Goal: Task Accomplishment & Management: Use online tool/utility

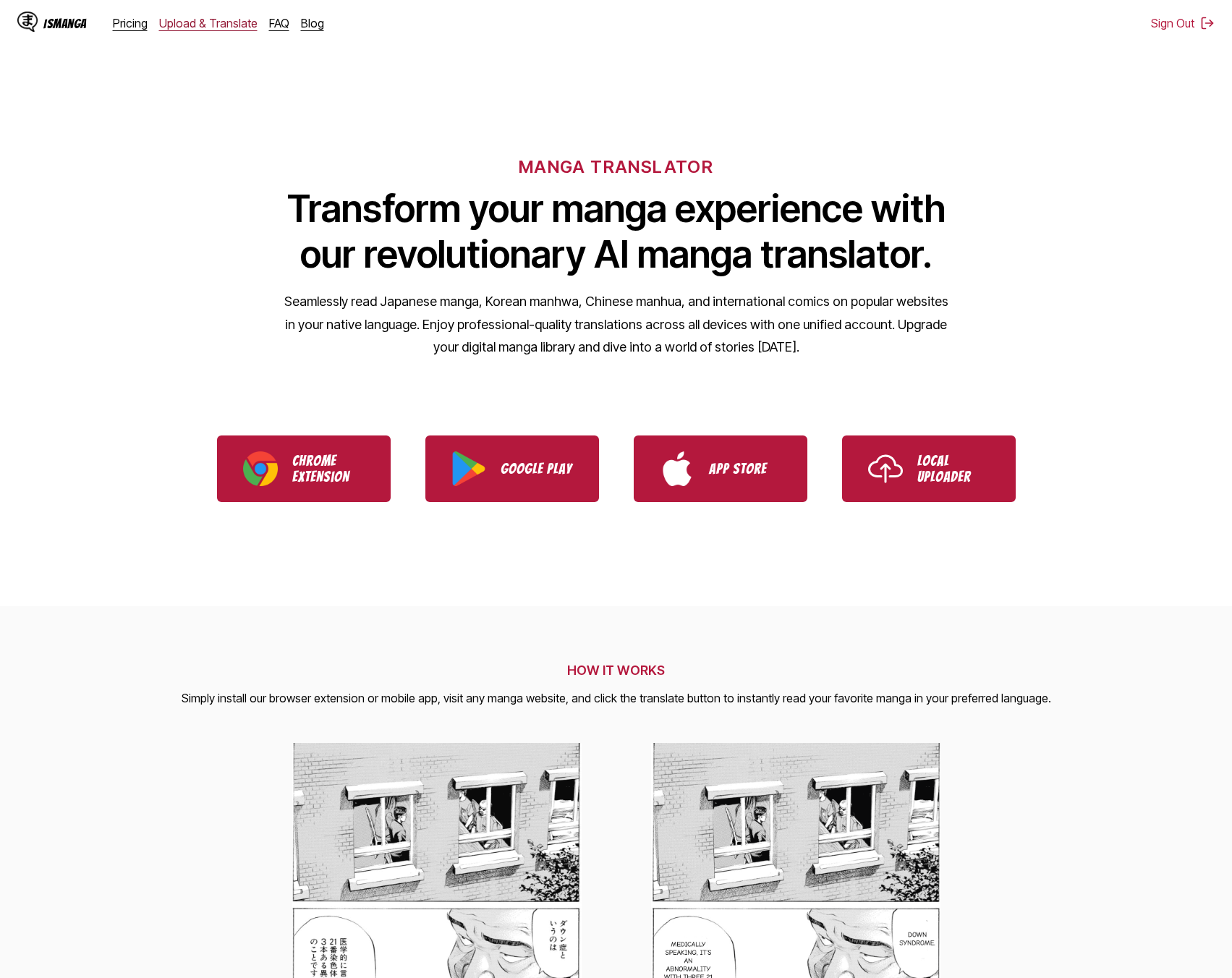
click at [203, 19] on link "Upload & Translate" at bounding box center [208, 23] width 98 height 14
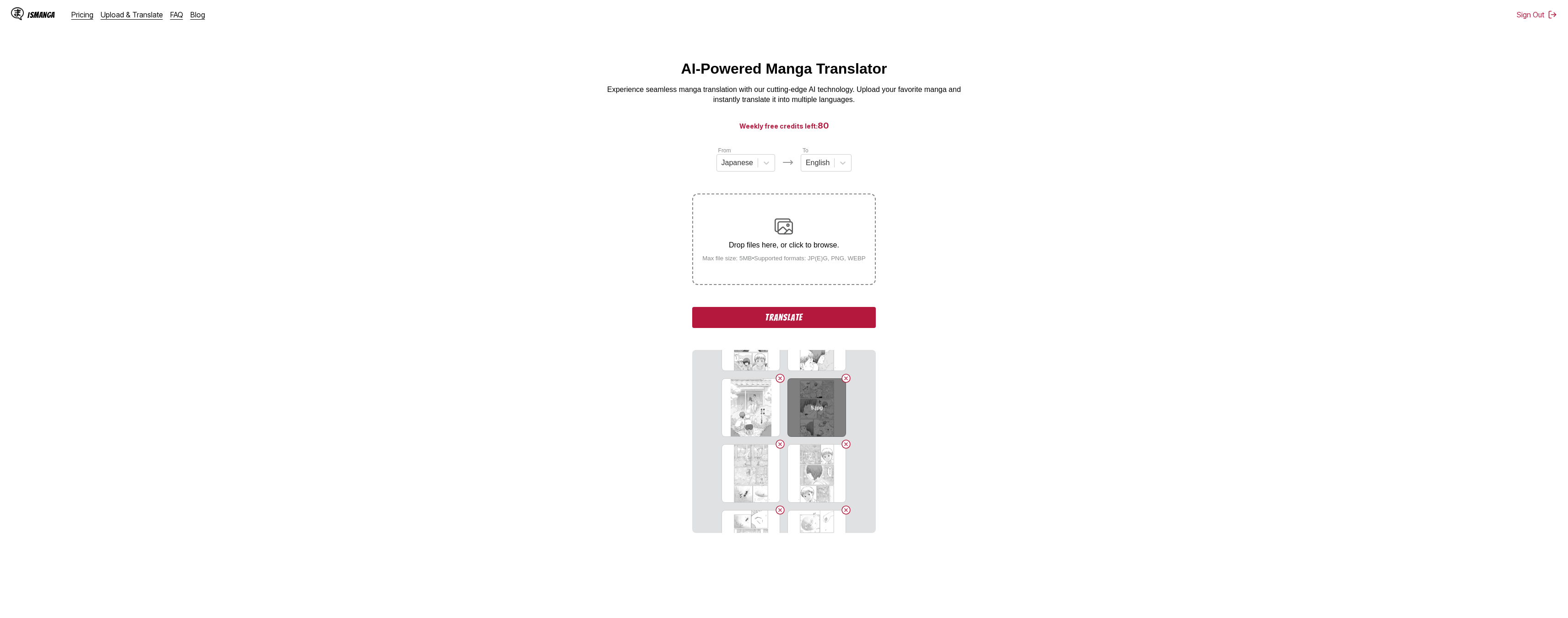
scroll to position [746, 0]
click at [779, 321] on button "Translate" at bounding box center [783, 318] width 183 height 21
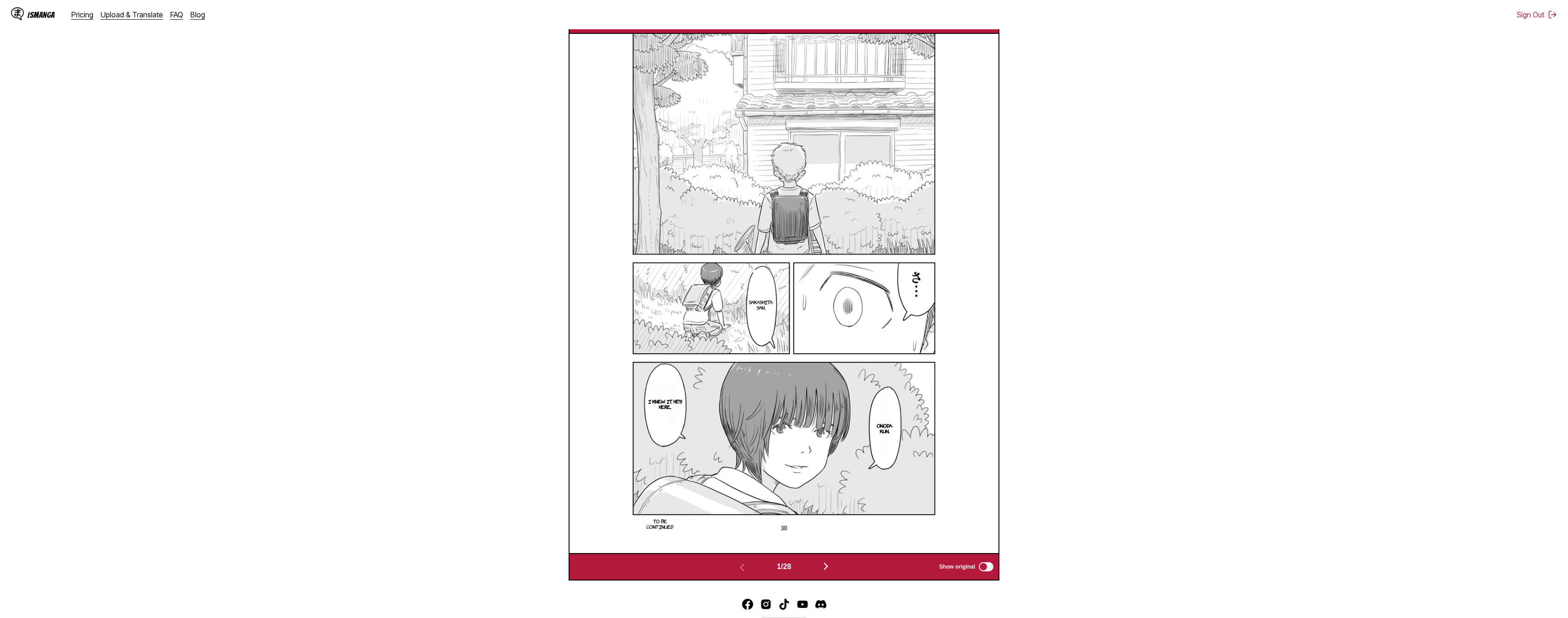
scroll to position [336, 0]
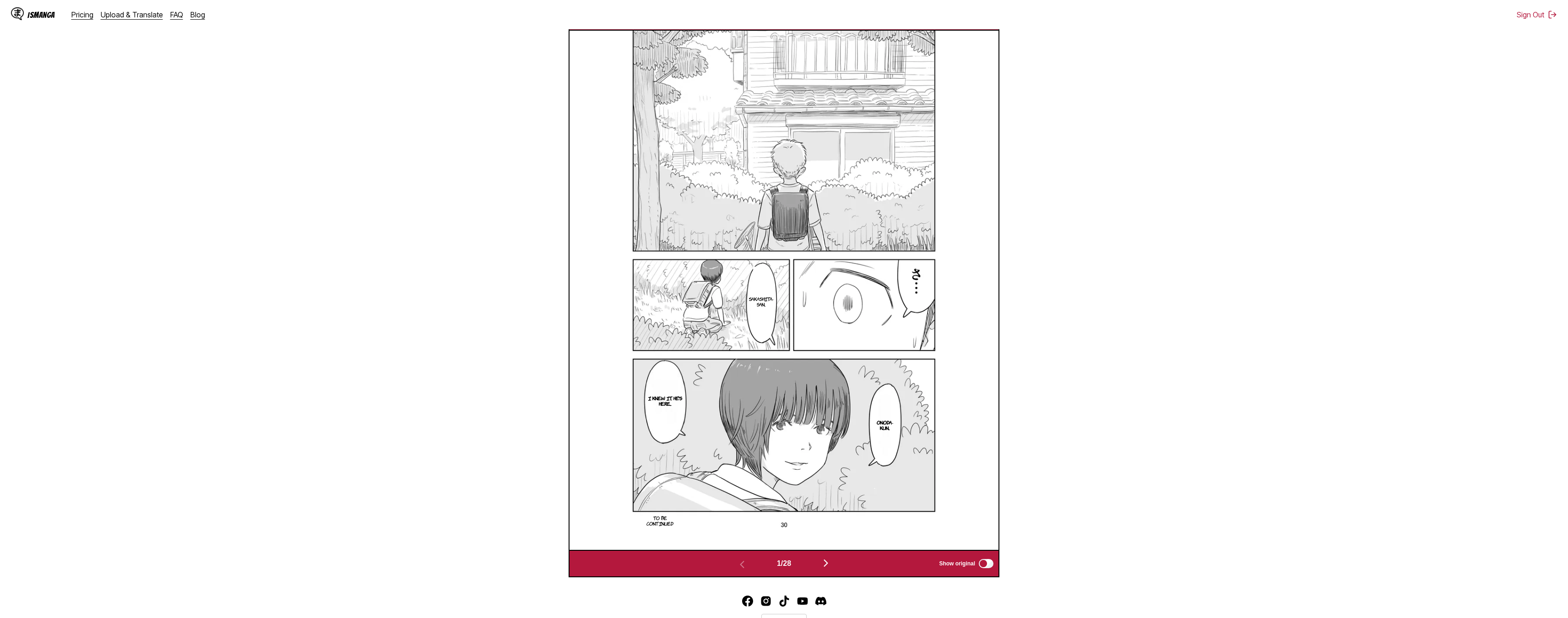
click at [779, 564] on img "button" at bounding box center [826, 563] width 11 height 11
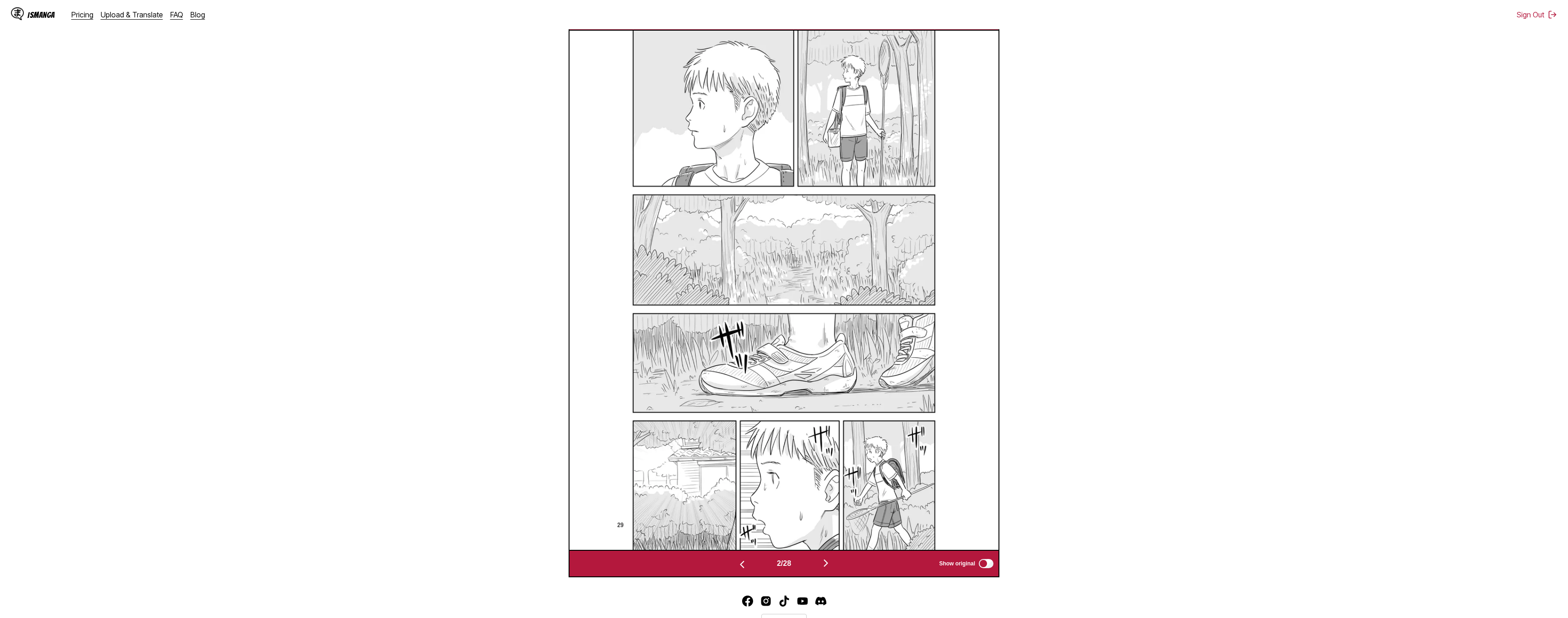
click at [779, 564] on img "button" at bounding box center [826, 563] width 11 height 11
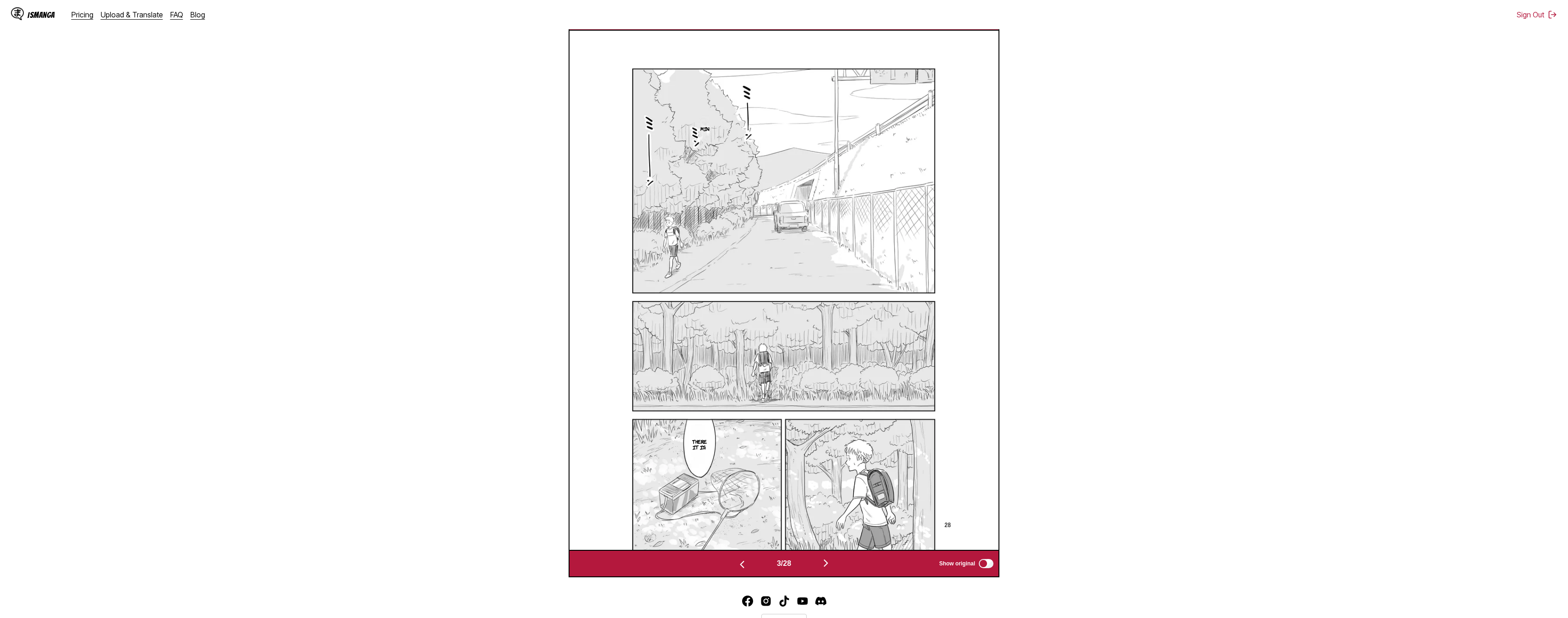
click at [779, 564] on img "button" at bounding box center [826, 563] width 11 height 11
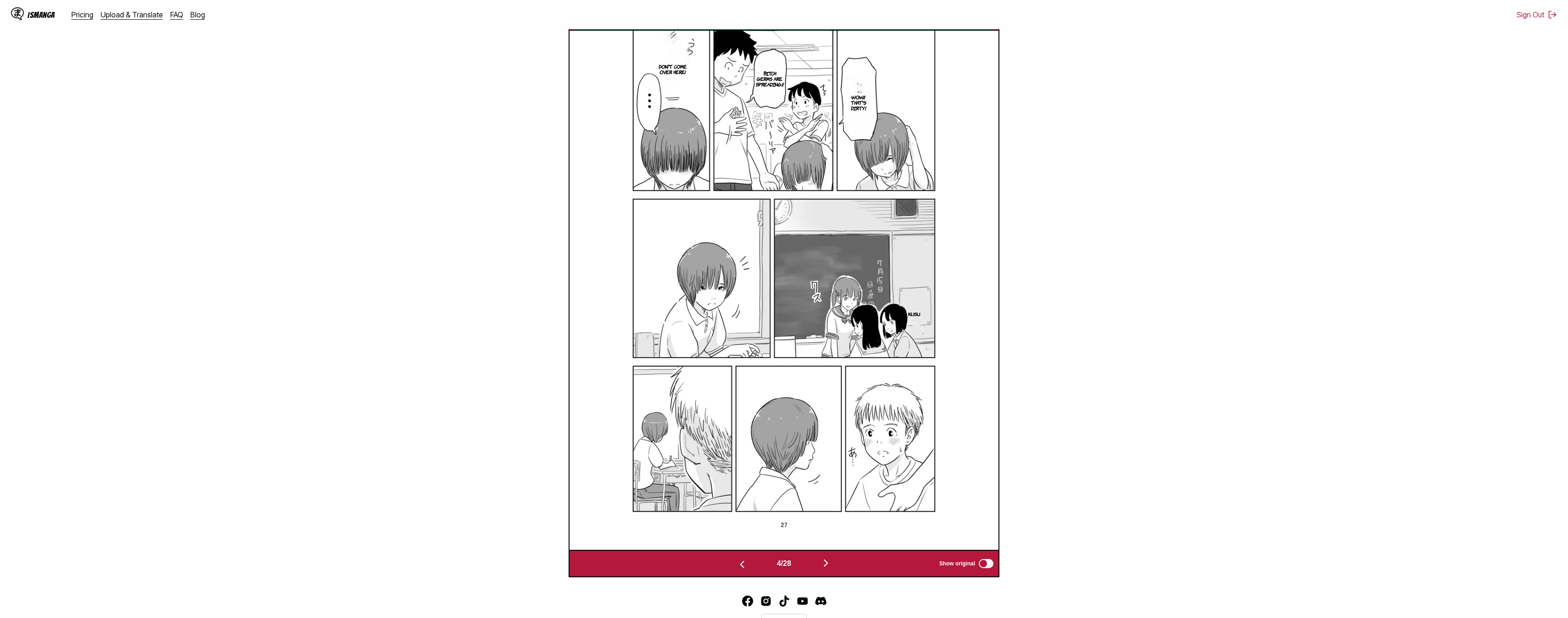
click at [779, 564] on img "button" at bounding box center [826, 563] width 11 height 11
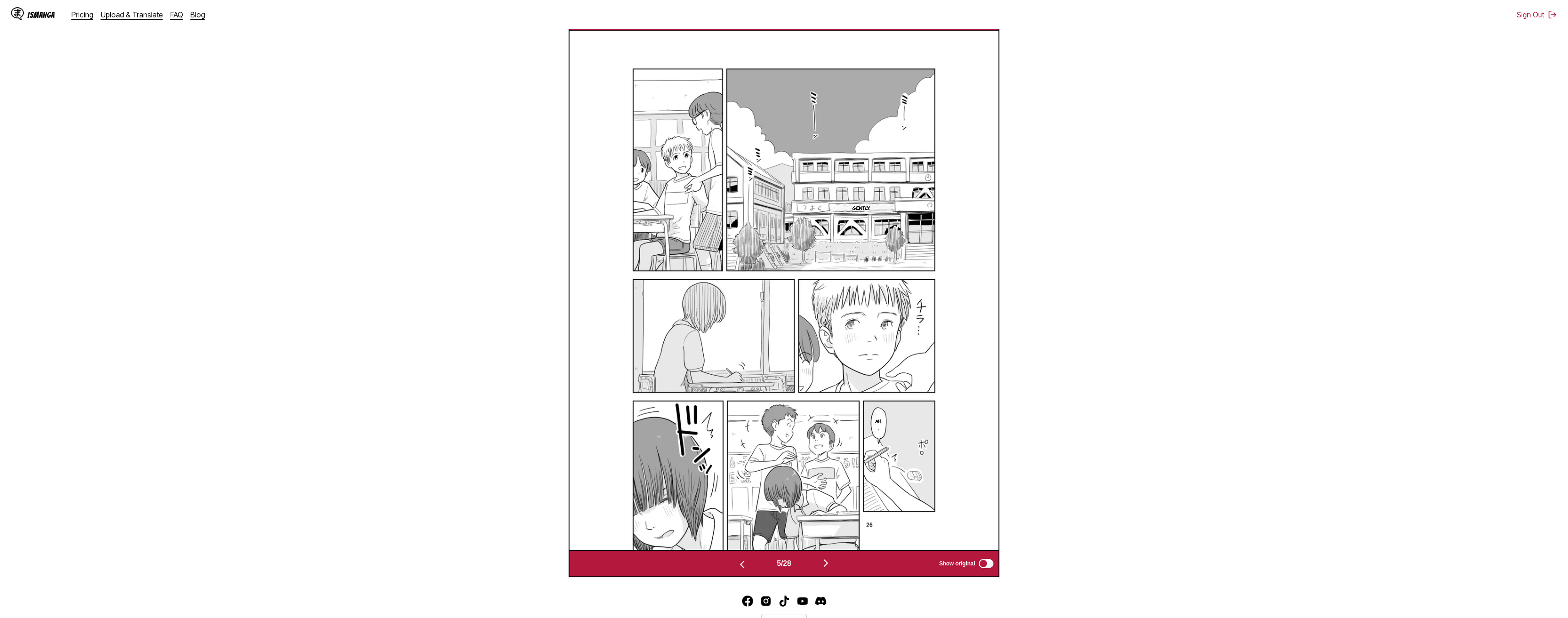
click at [779, 564] on img "button" at bounding box center [826, 563] width 11 height 11
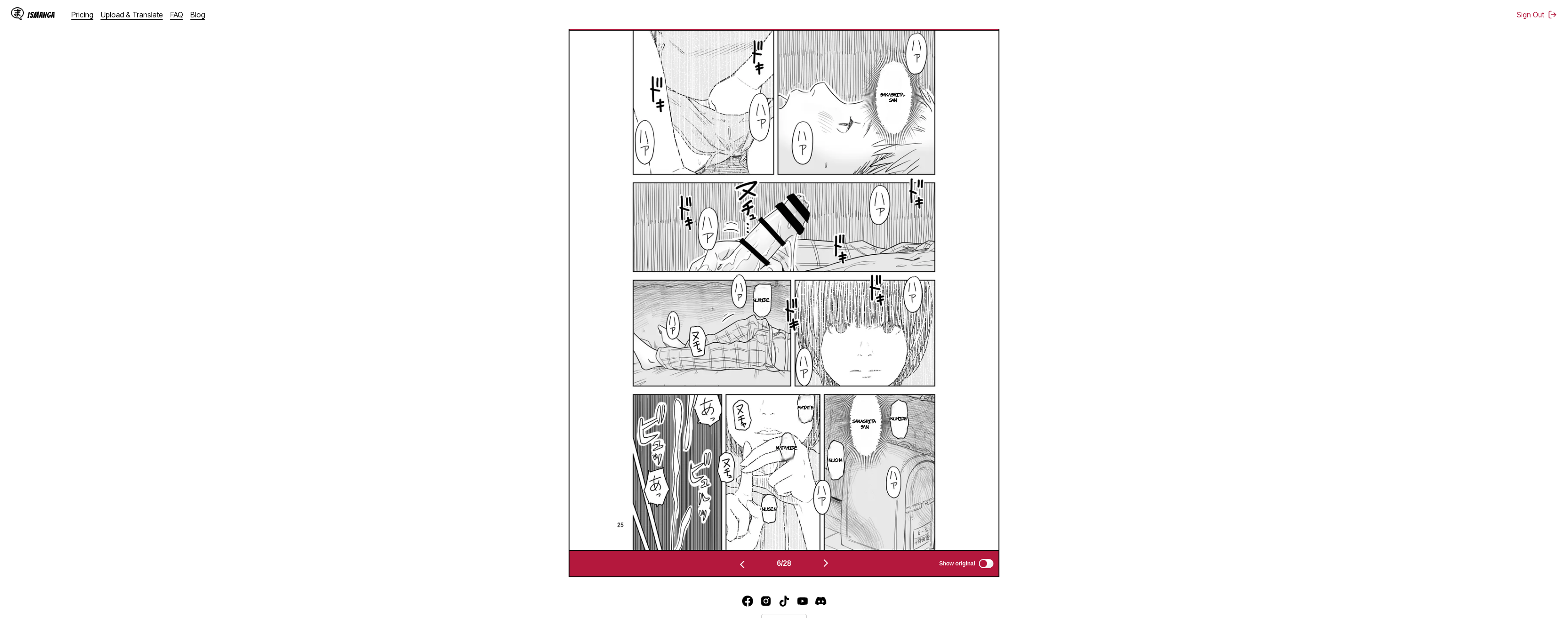
click at [779, 564] on img "button" at bounding box center [826, 563] width 11 height 11
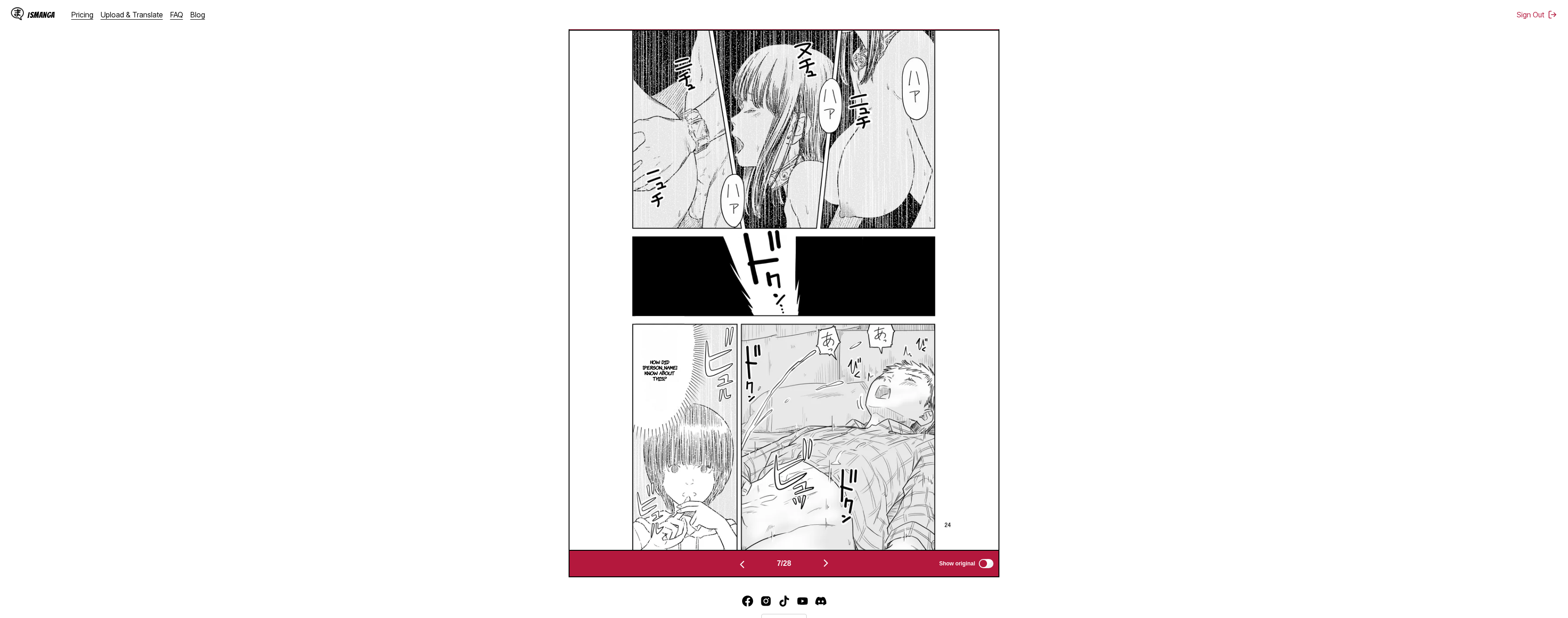
click at [779, 564] on img "button" at bounding box center [826, 563] width 11 height 11
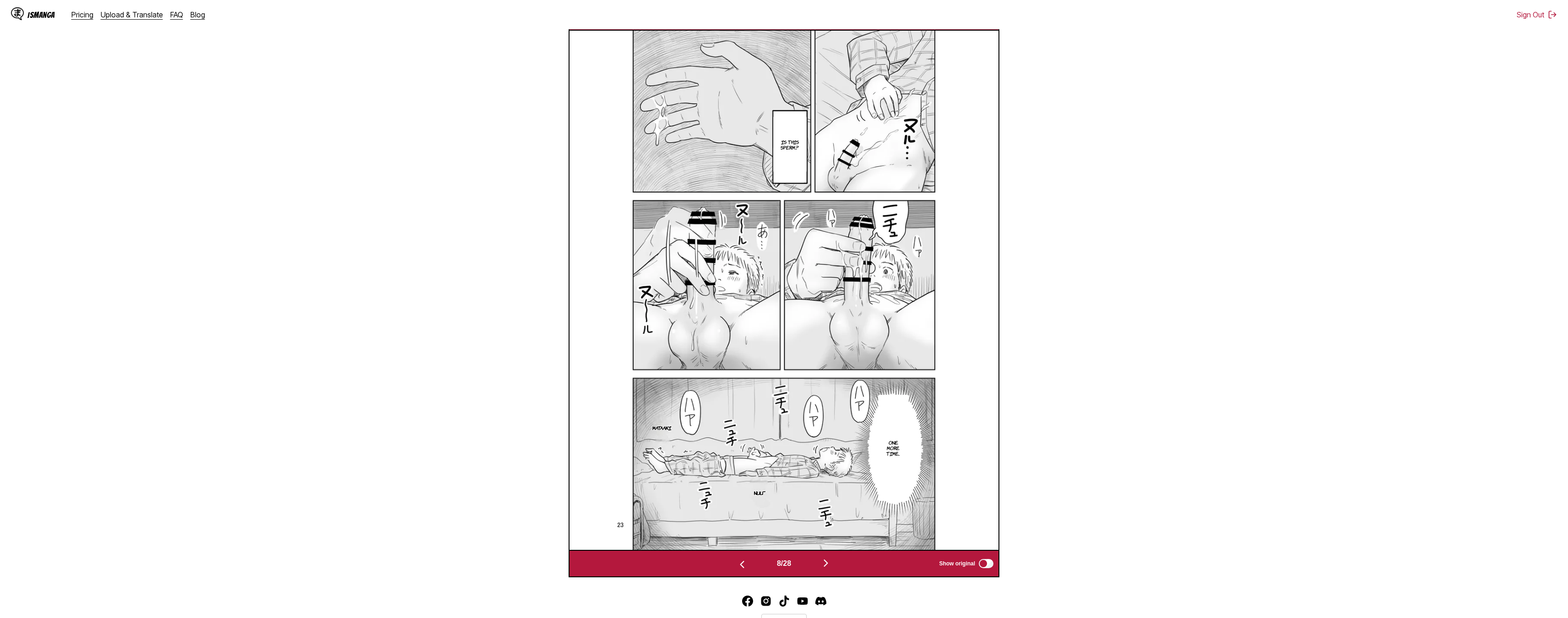
click at [779, 564] on img "button" at bounding box center [826, 563] width 11 height 11
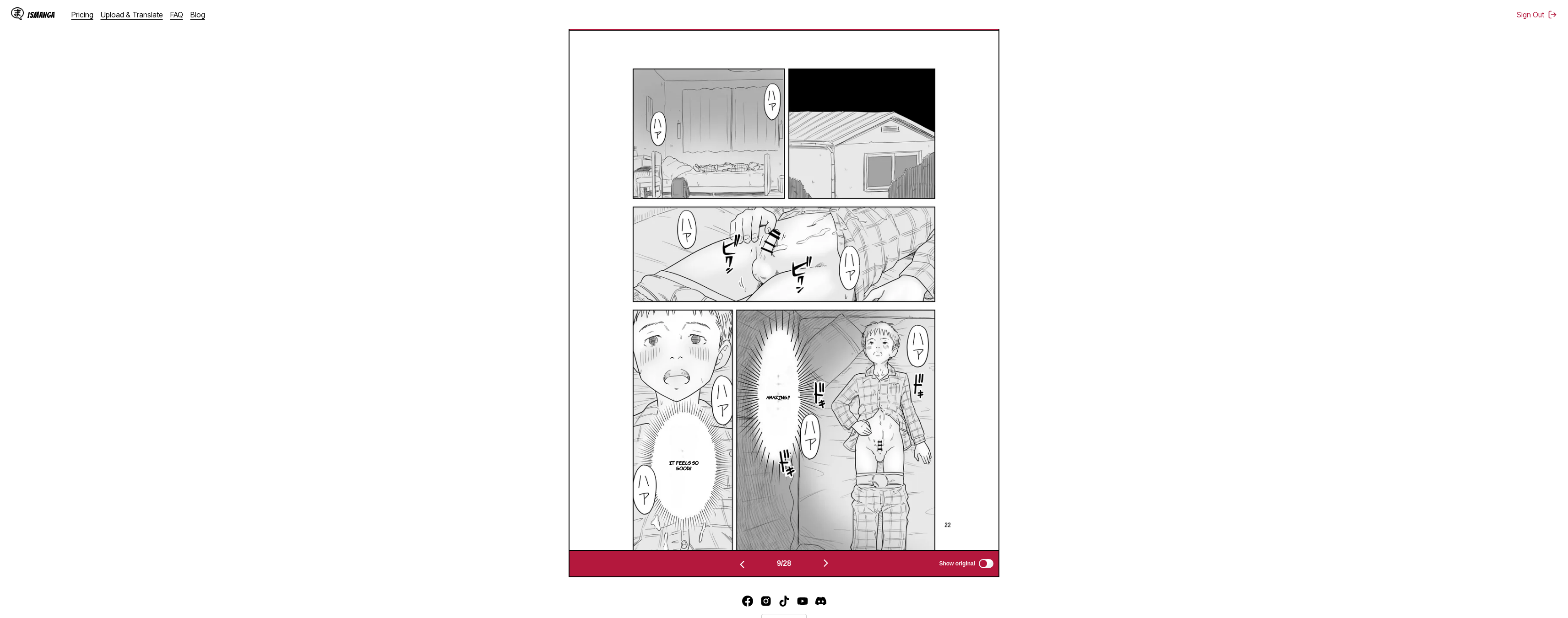
click at [779, 564] on img "button" at bounding box center [826, 563] width 11 height 11
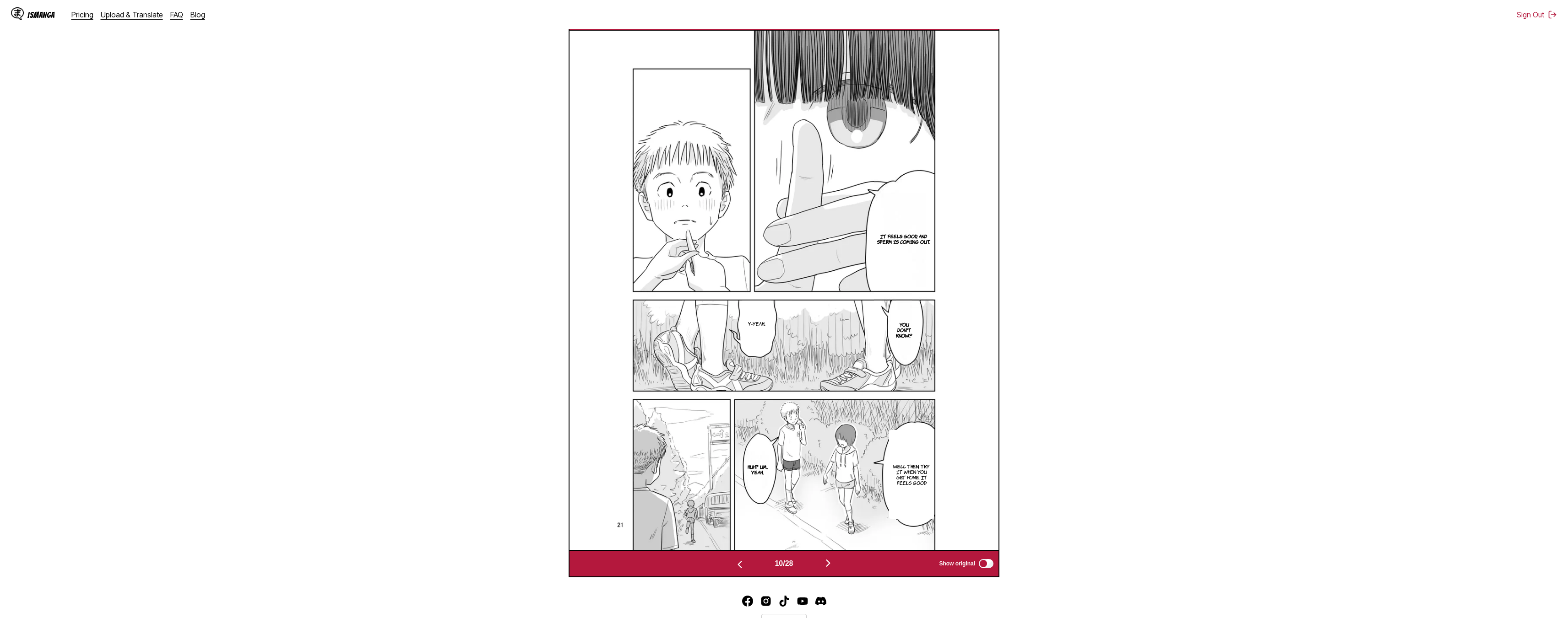
click at [779, 564] on img "button" at bounding box center [828, 563] width 11 height 11
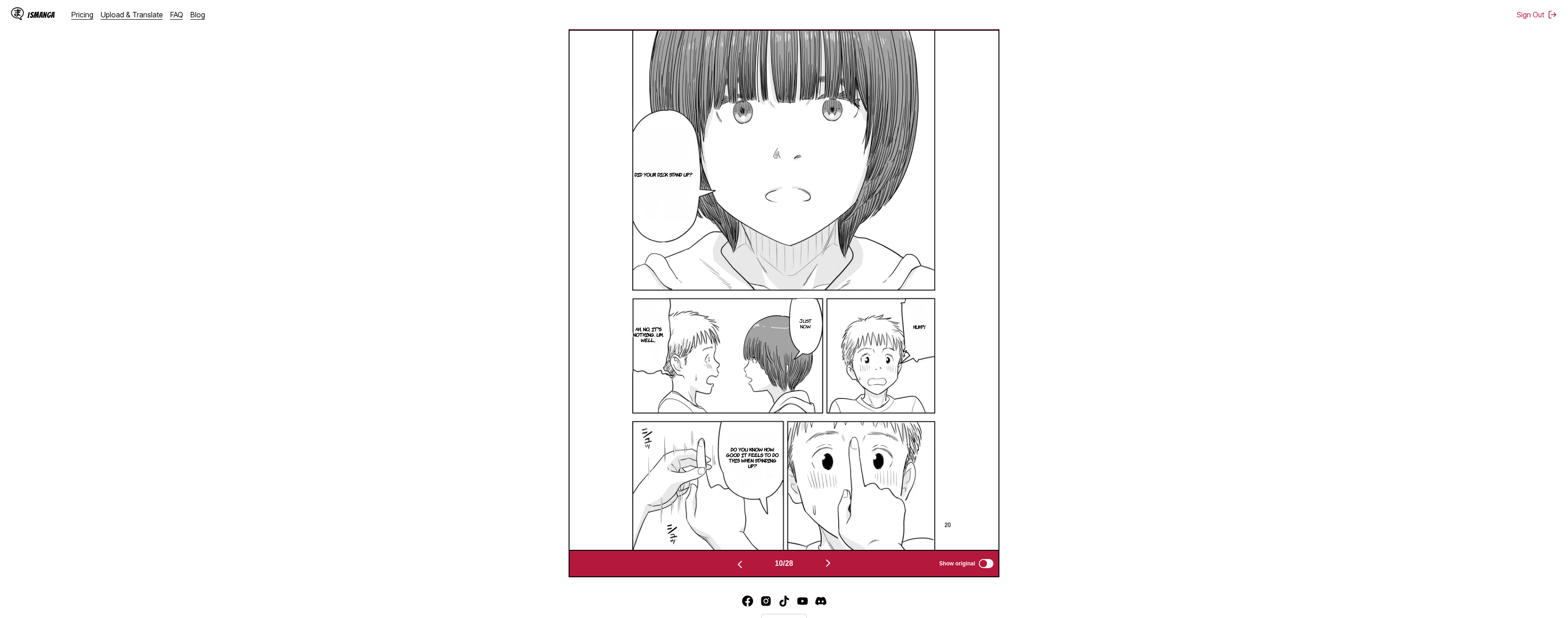
click at [779, 564] on img "button" at bounding box center [828, 563] width 11 height 11
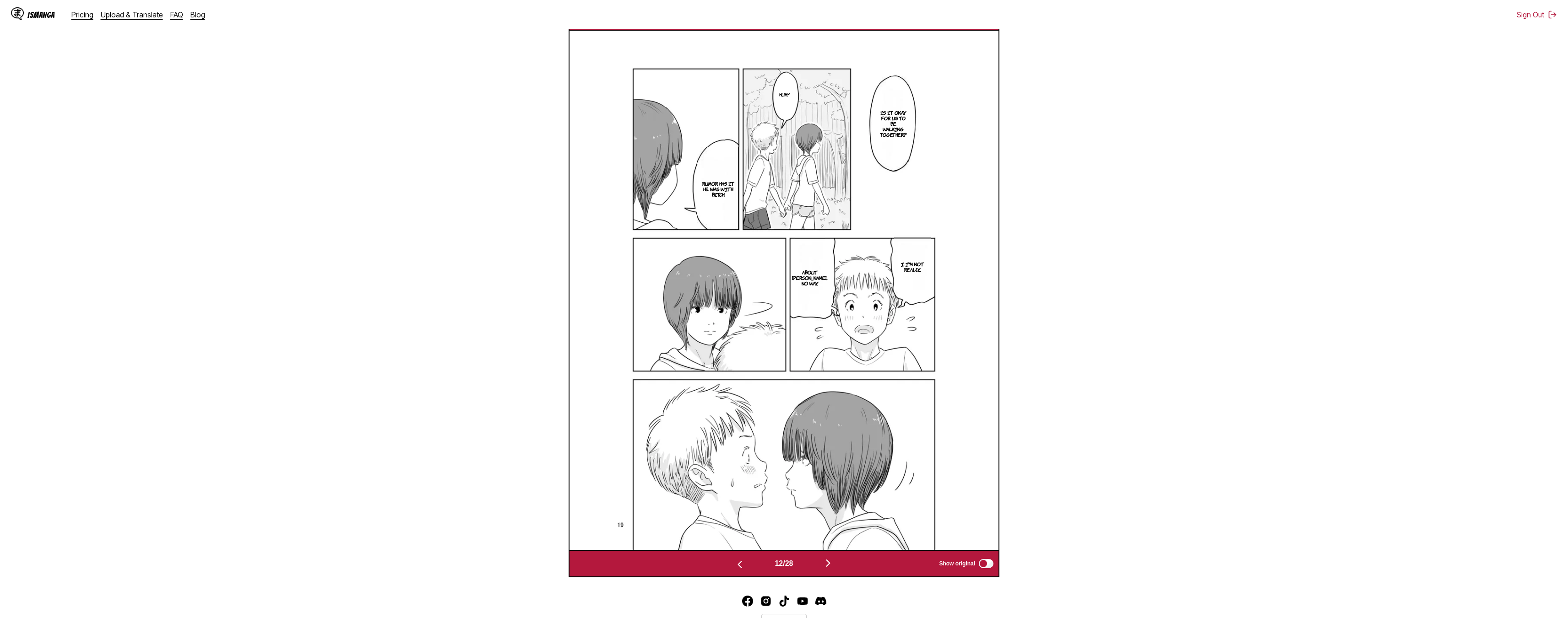
click at [779, 564] on img "button" at bounding box center [828, 563] width 11 height 11
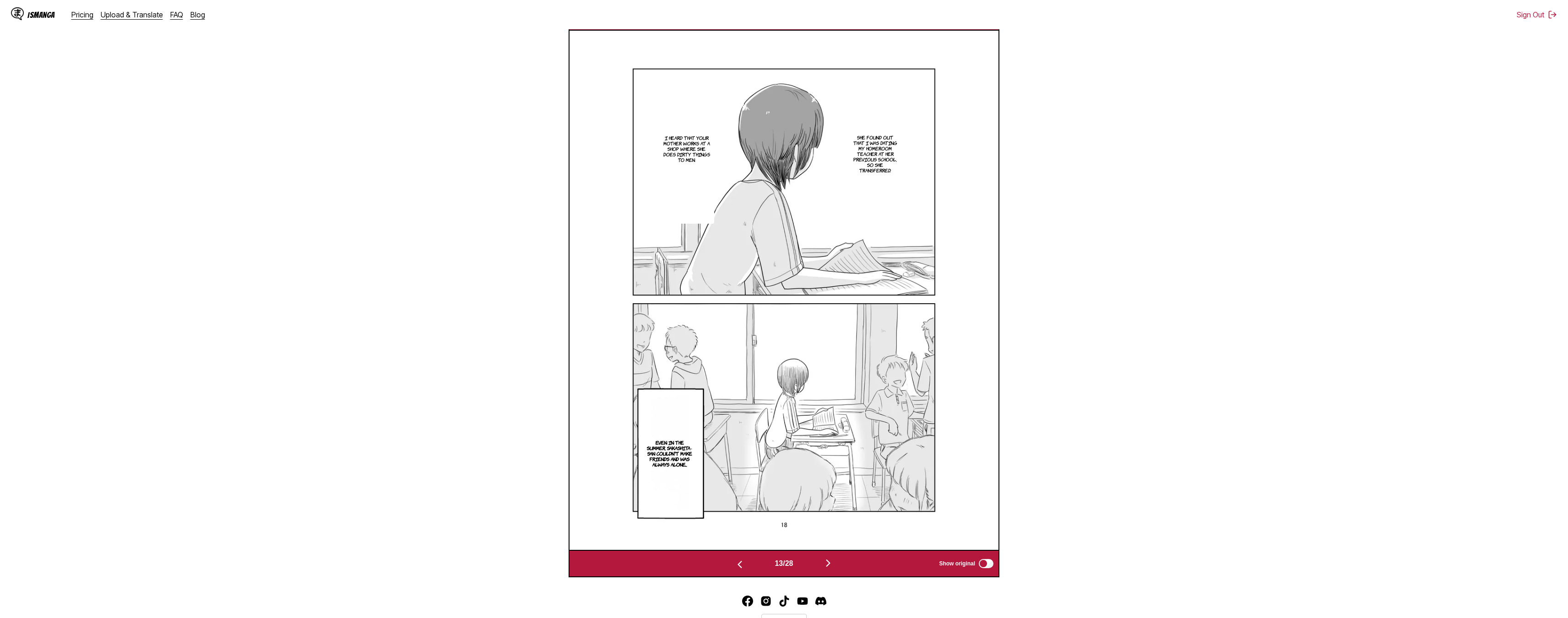
click at [779, 564] on img "button" at bounding box center [828, 563] width 11 height 11
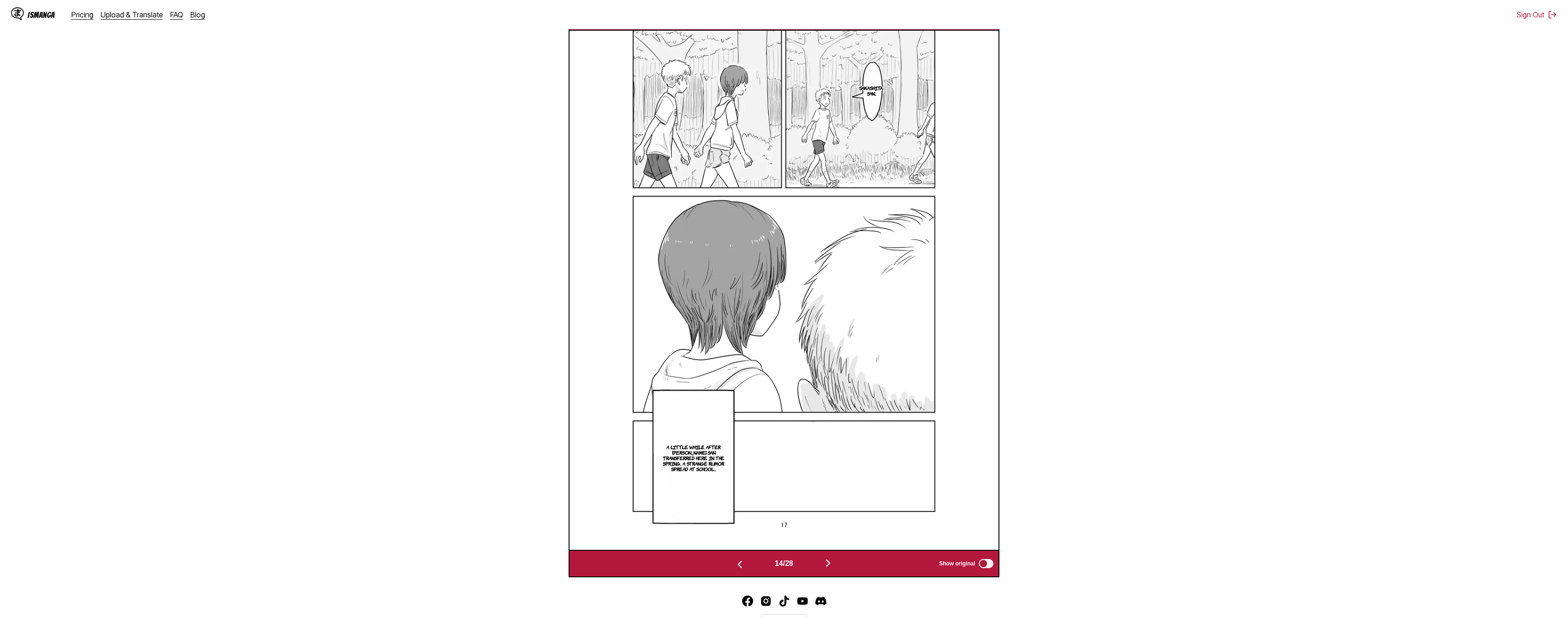
click at [779, 564] on img "button" at bounding box center [828, 563] width 11 height 11
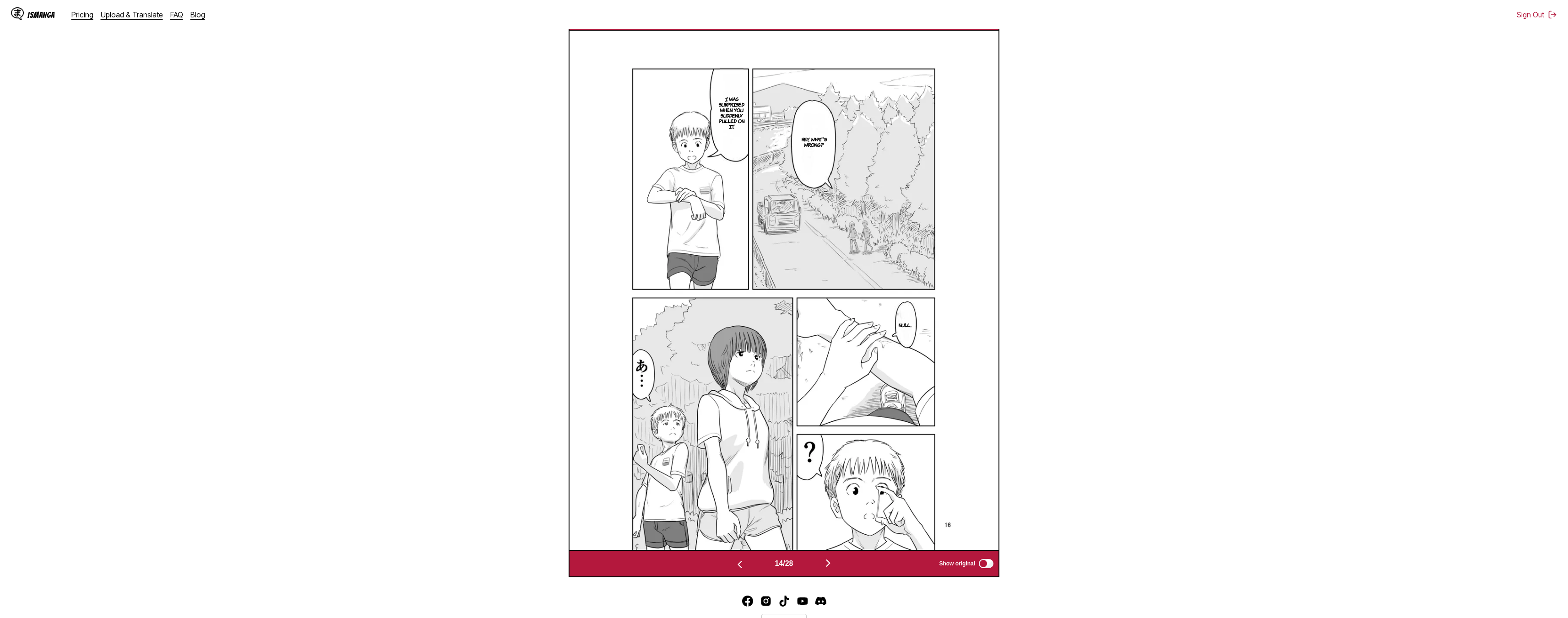
click at [779, 564] on img "button" at bounding box center [828, 563] width 11 height 11
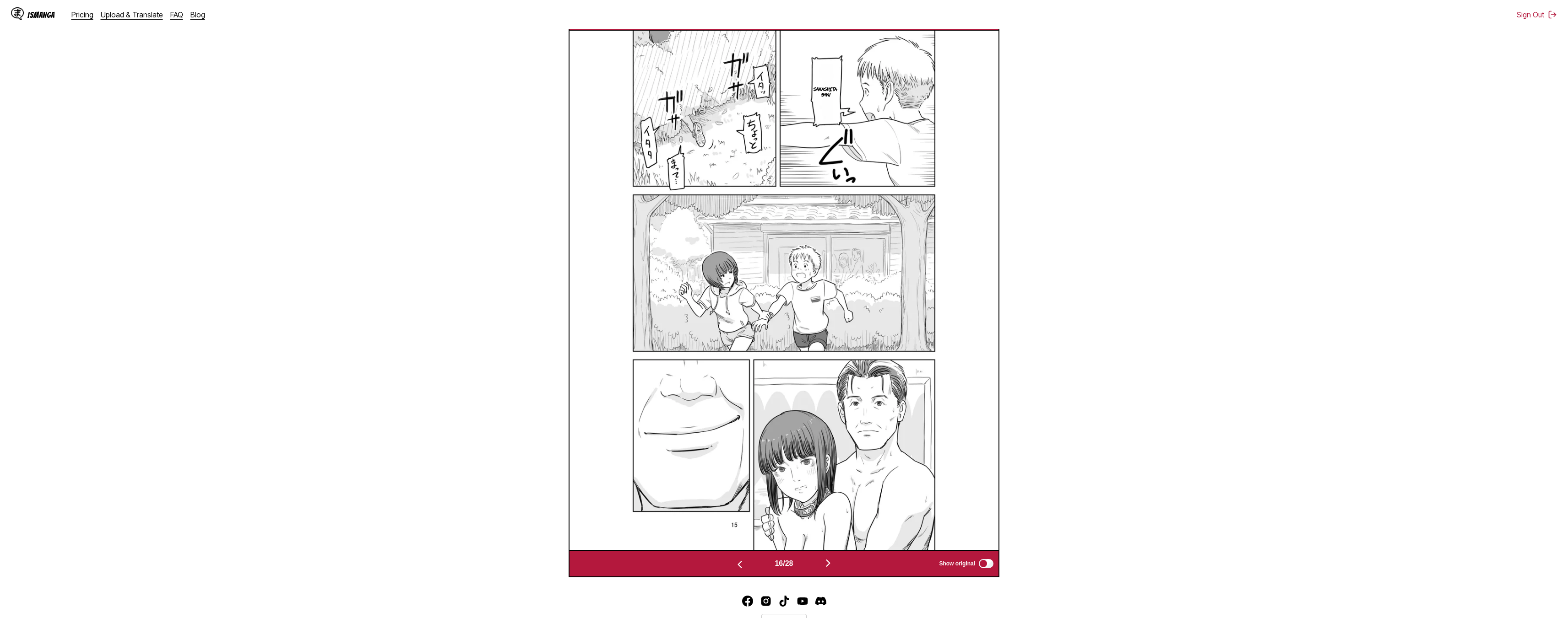
click at [779, 564] on img "button" at bounding box center [828, 563] width 11 height 11
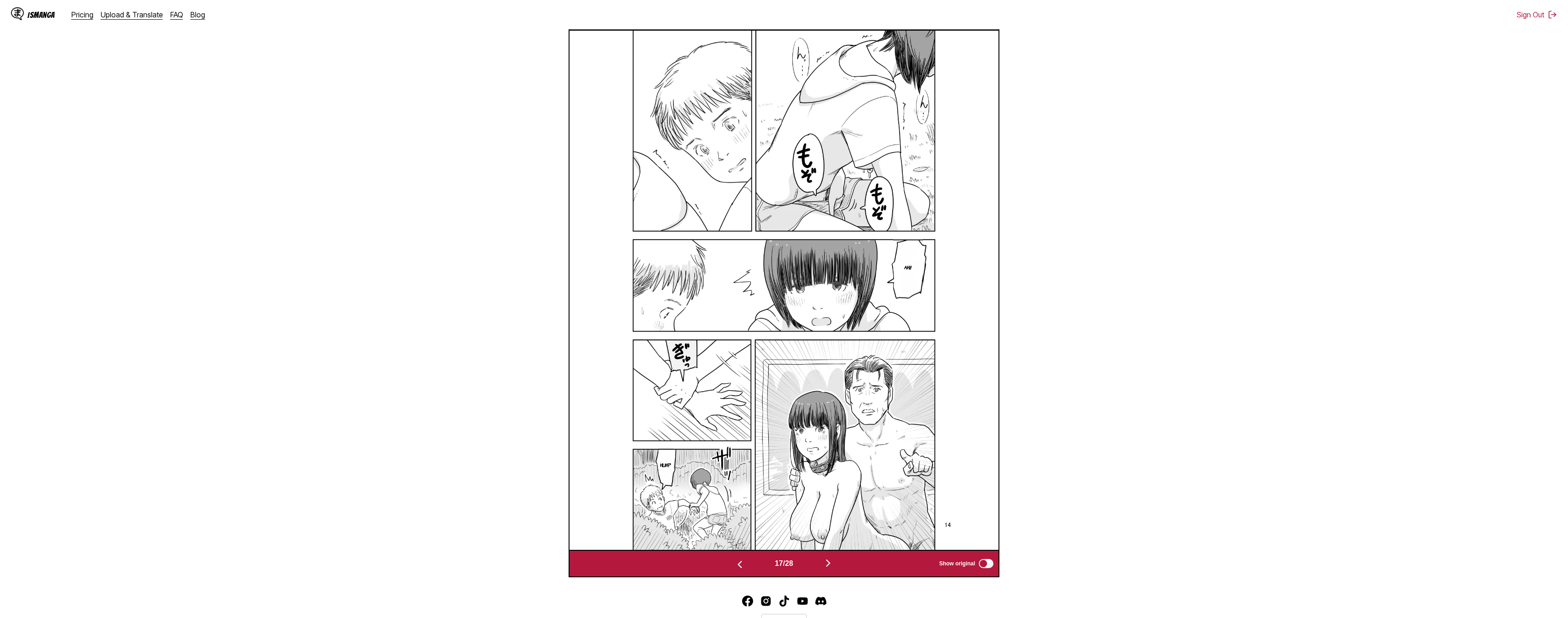
click at [779, 564] on img "button" at bounding box center [828, 563] width 11 height 11
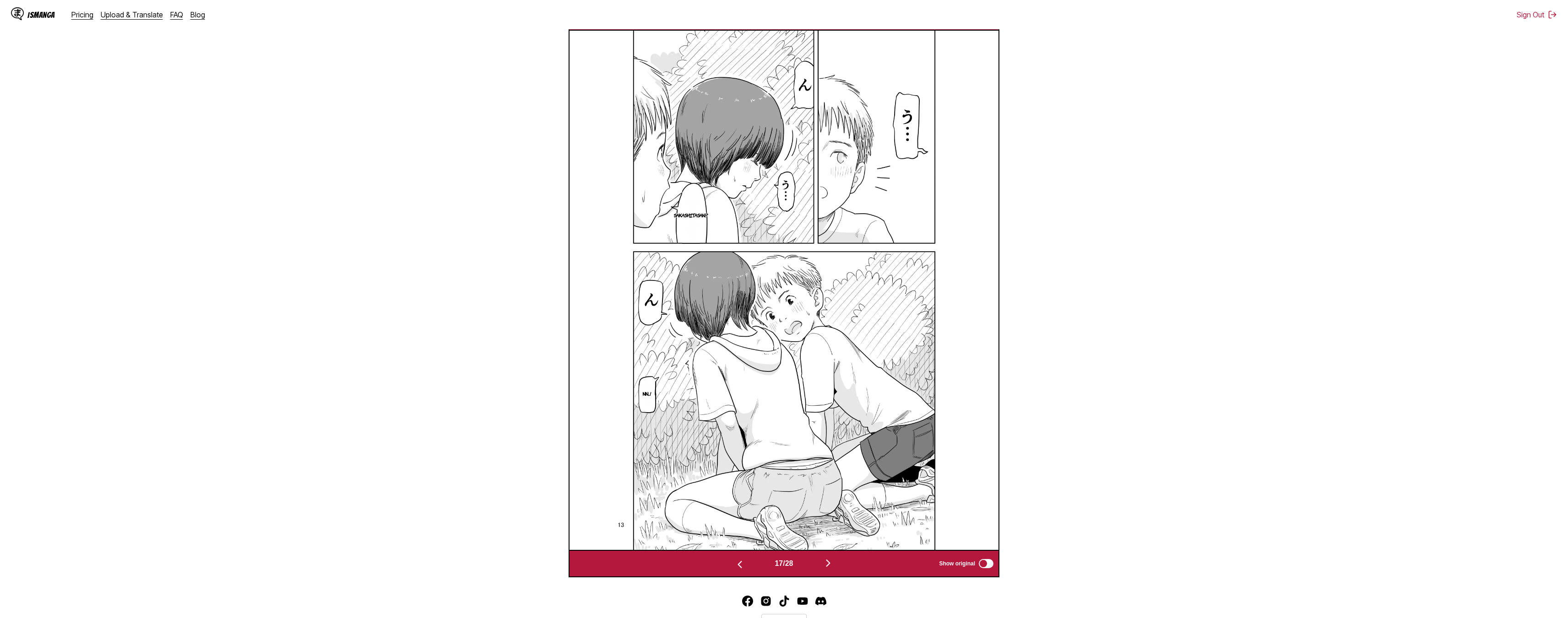
click at [779, 564] on img "button" at bounding box center [828, 563] width 11 height 11
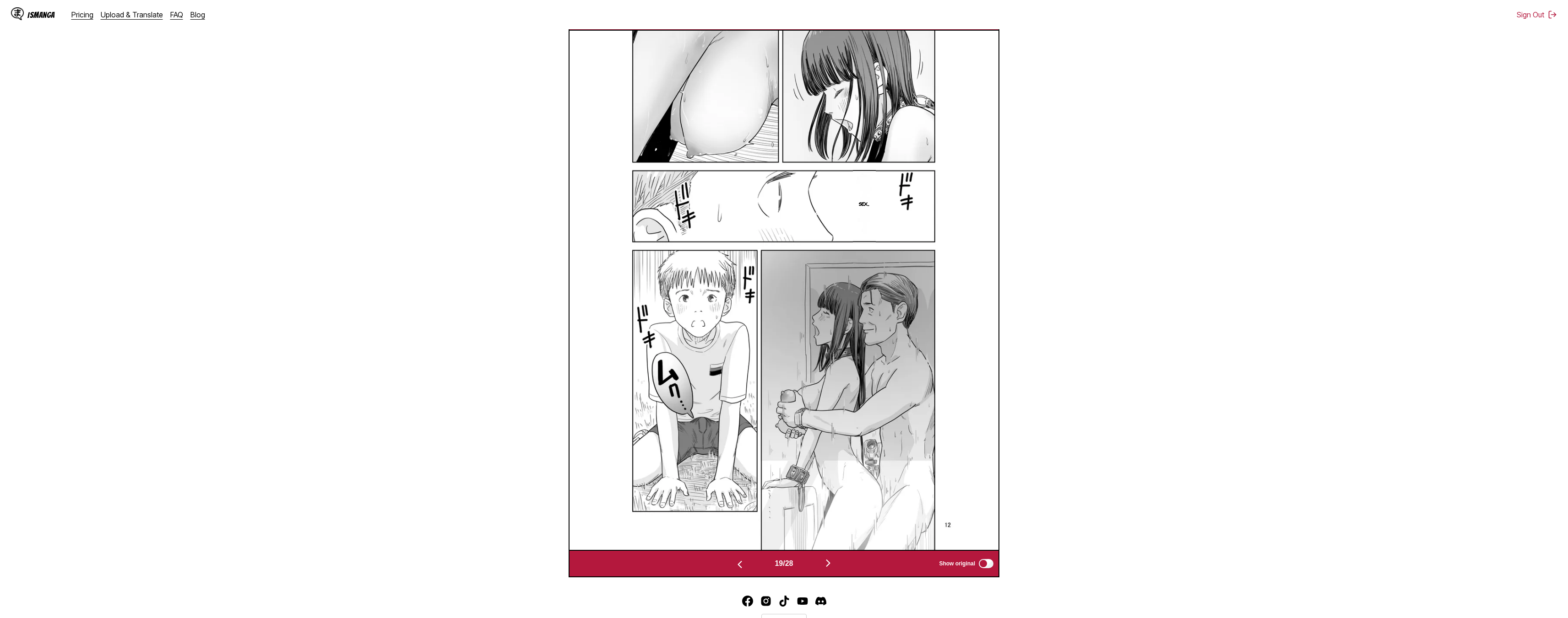
click at [779, 564] on img "button" at bounding box center [828, 563] width 11 height 11
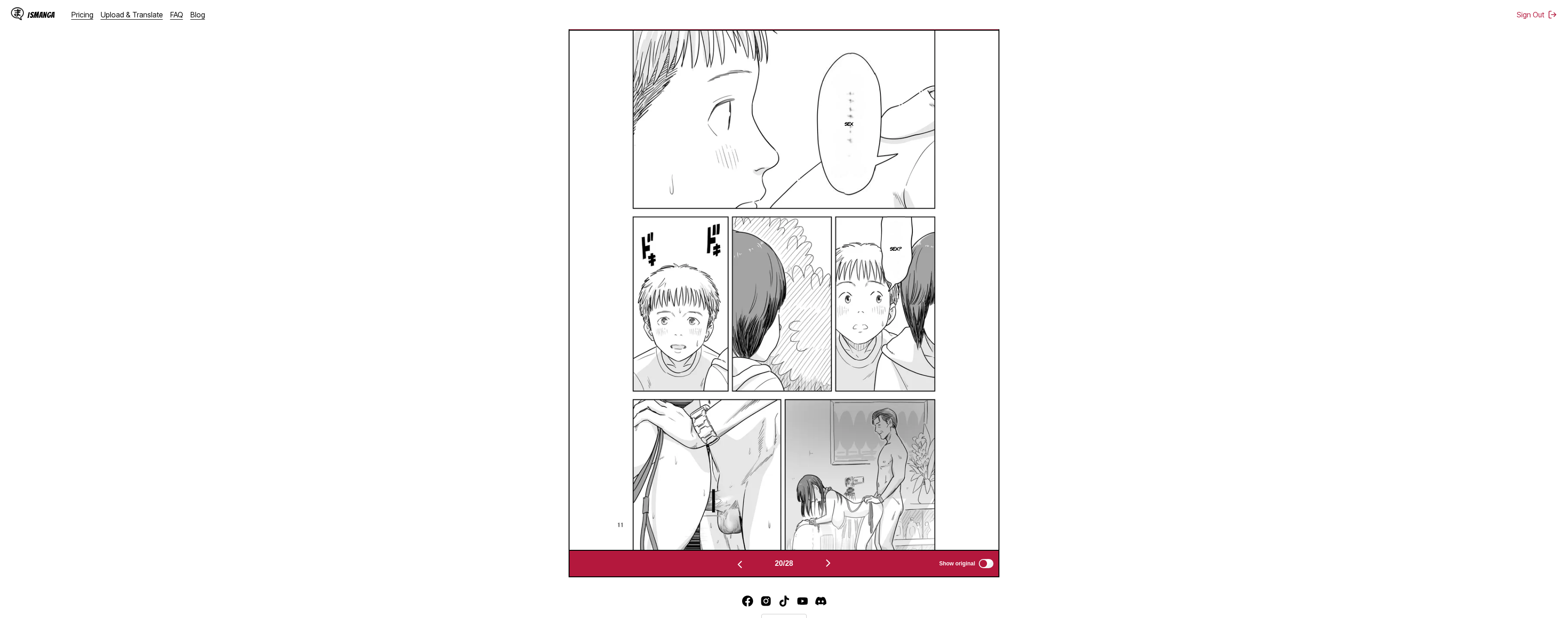
click at [779, 564] on img "button" at bounding box center [828, 563] width 11 height 11
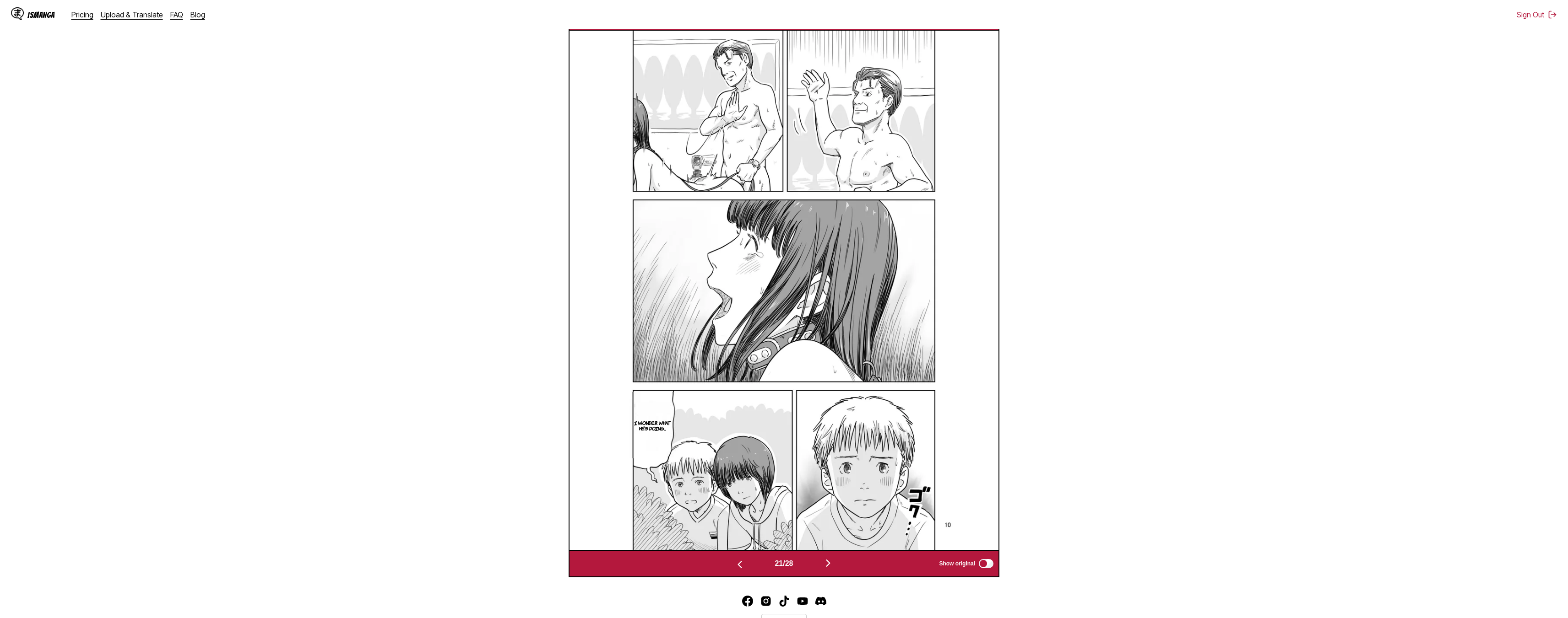
click at [779, 564] on img "button" at bounding box center [828, 563] width 11 height 11
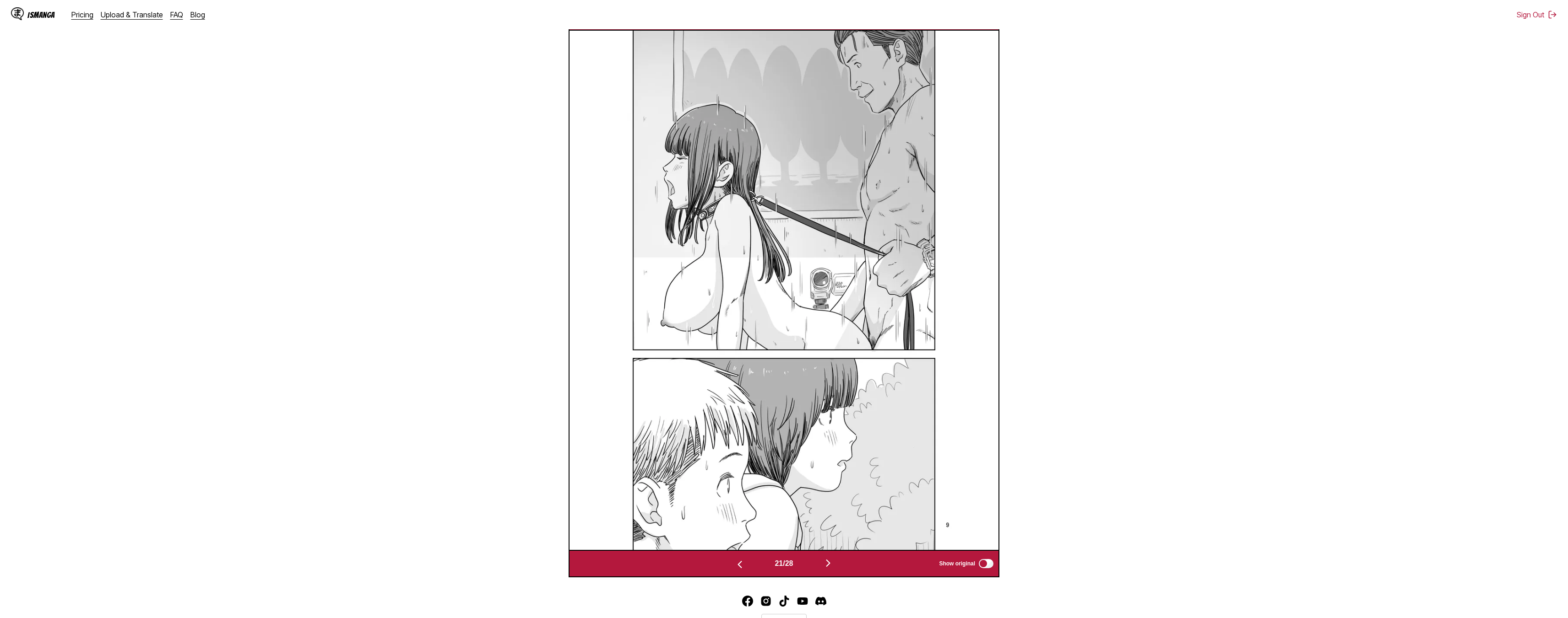
click at [779, 564] on img "button" at bounding box center [828, 563] width 11 height 11
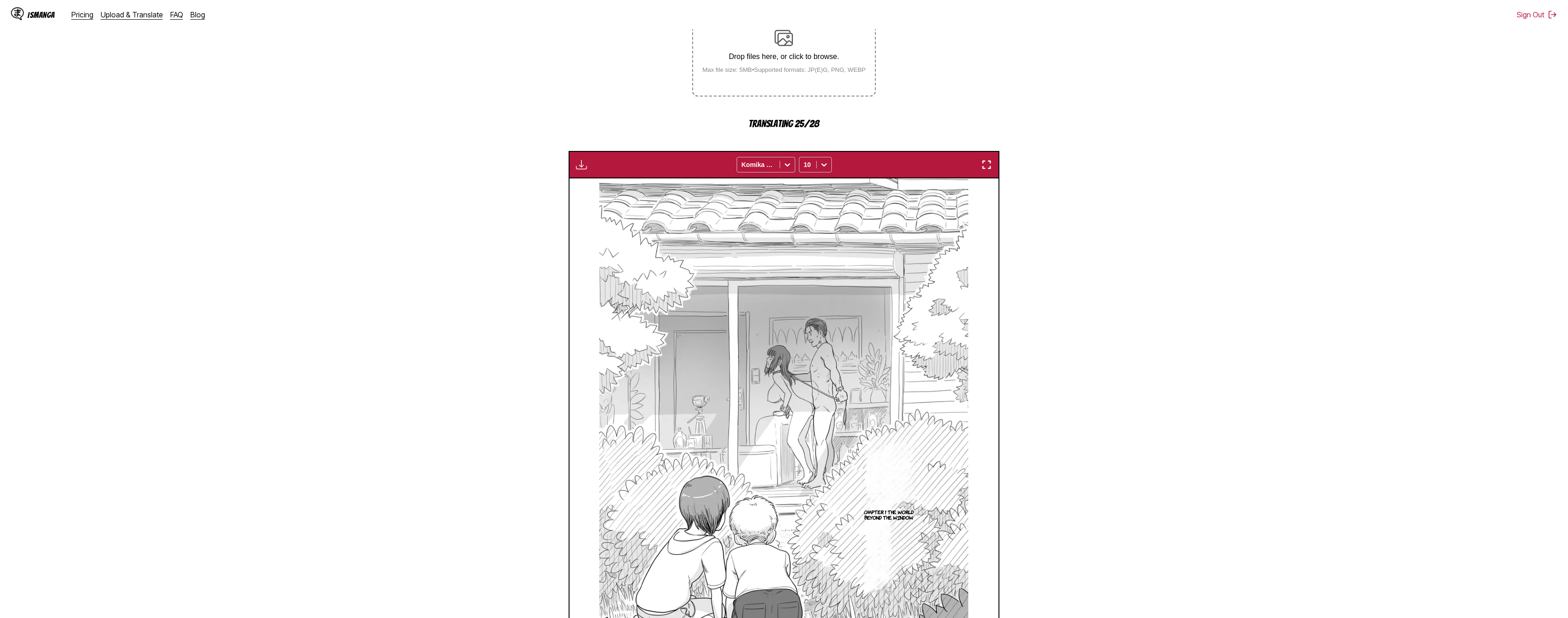
scroll to position [382, 0]
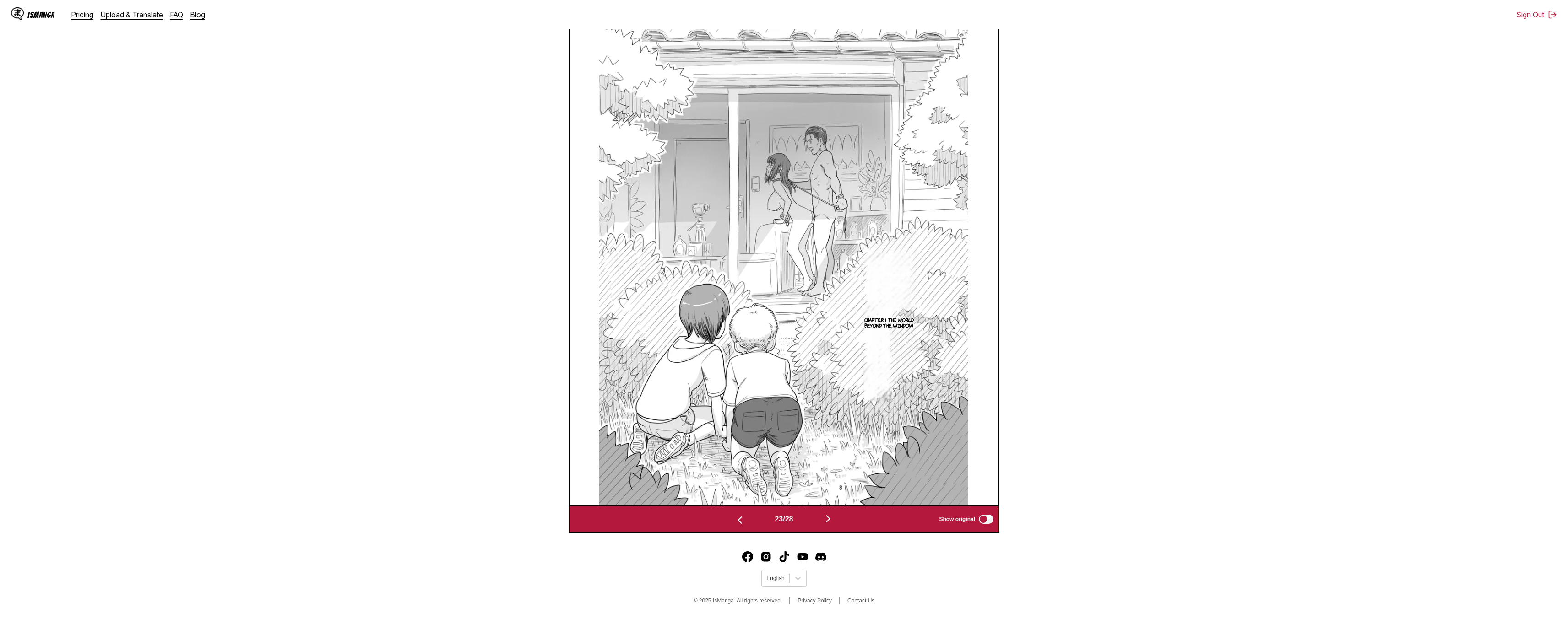
click at [779, 518] on img "button" at bounding box center [828, 519] width 11 height 11
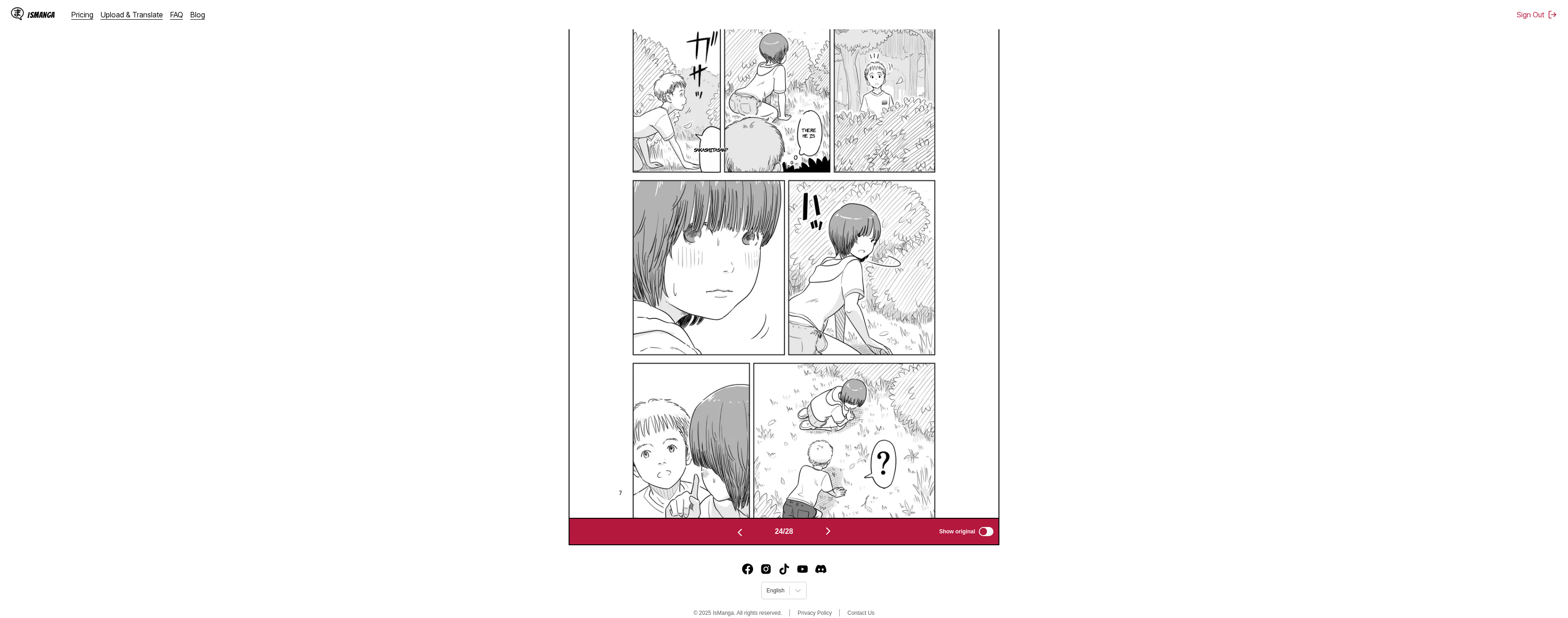
click at [739, 532] on img "button" at bounding box center [740, 532] width 11 height 11
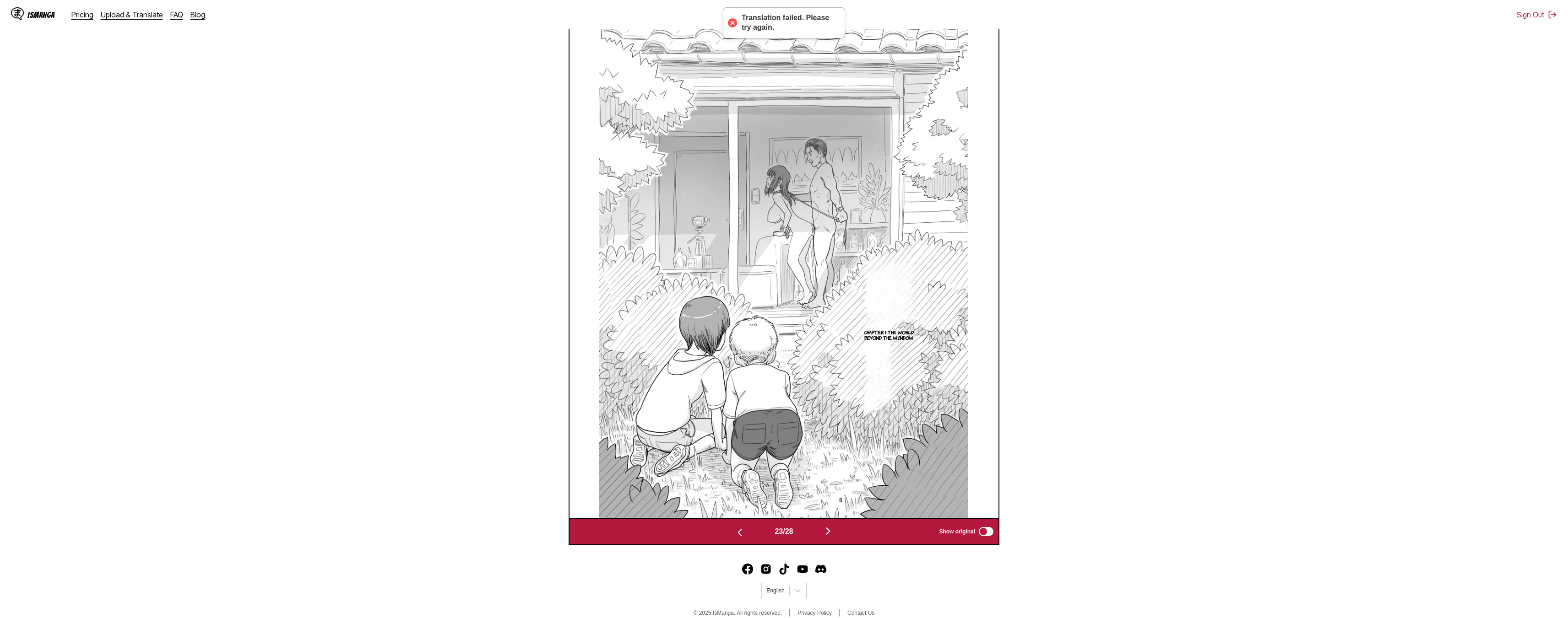
click at [779, 533] on img "button" at bounding box center [828, 531] width 11 height 11
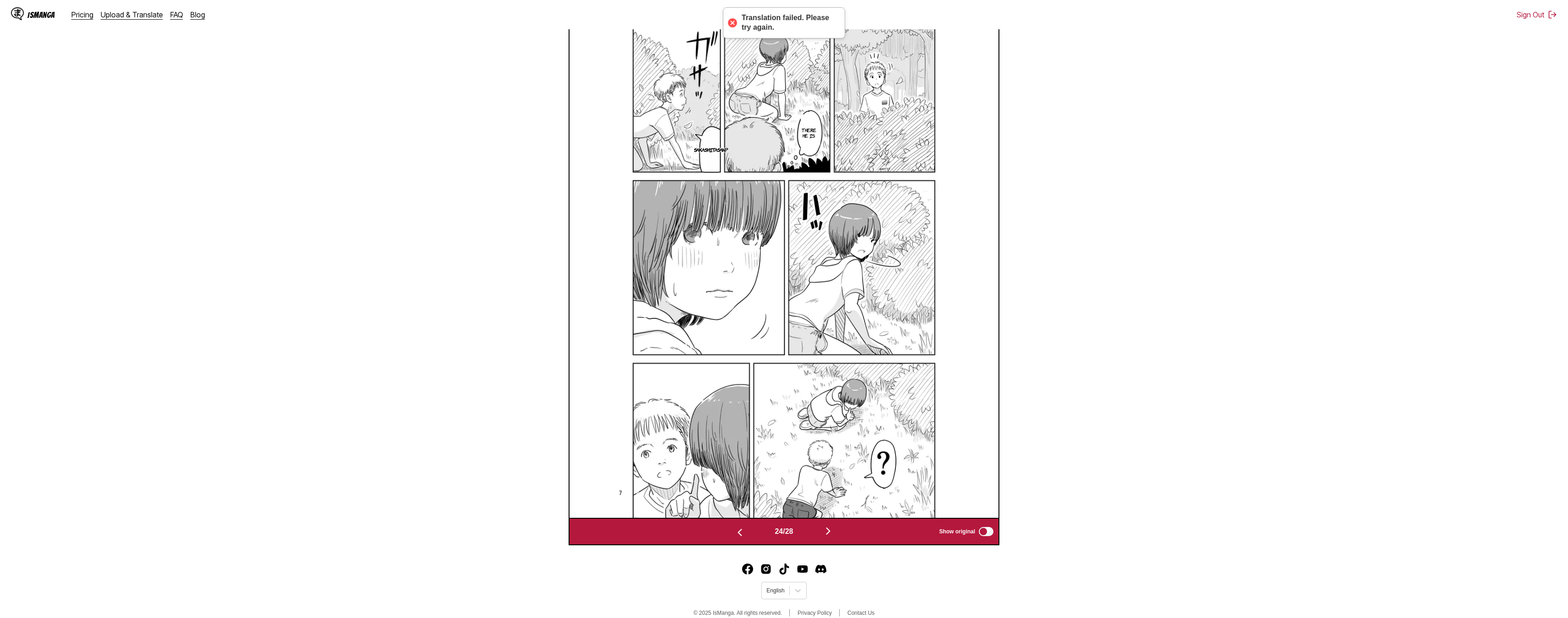
click at [779, 532] on img "button" at bounding box center [828, 531] width 11 height 11
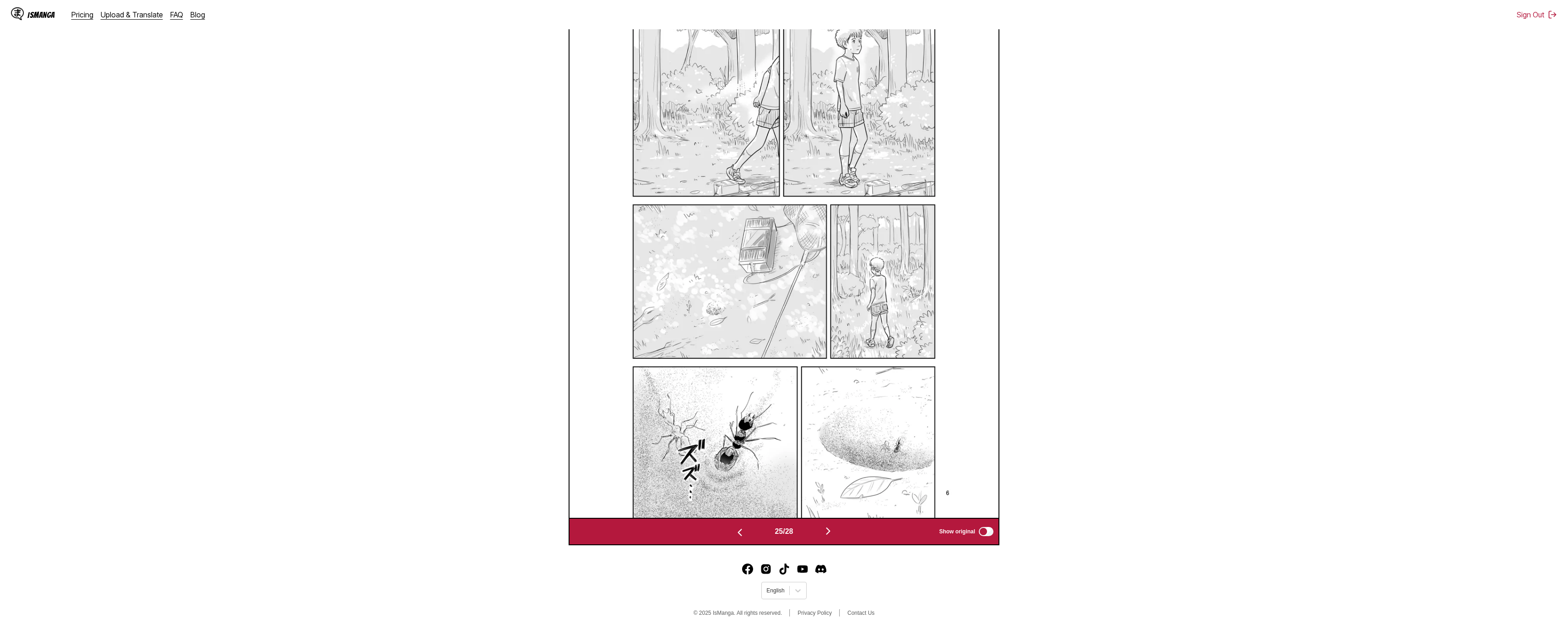
click at [779, 532] on img "button" at bounding box center [828, 531] width 11 height 11
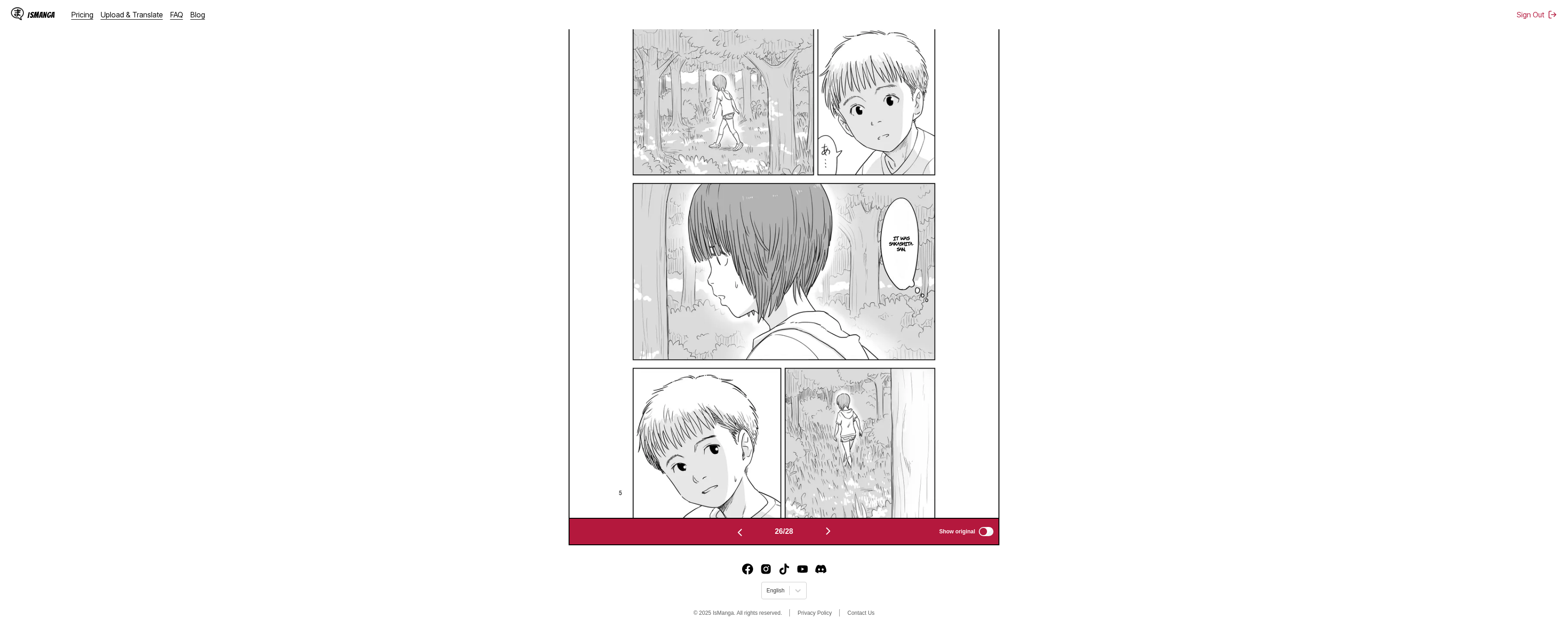
click at [779, 532] on img "button" at bounding box center [828, 531] width 11 height 11
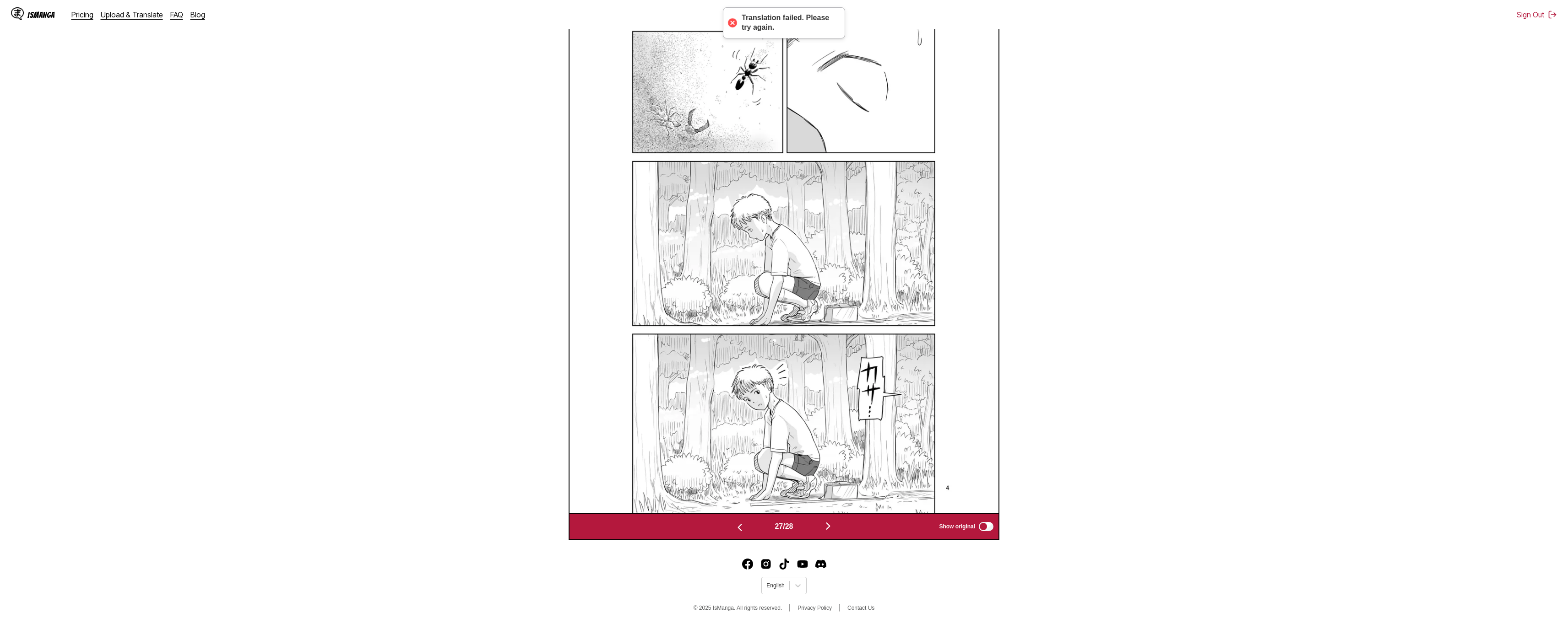
scroll to position [382, 0]
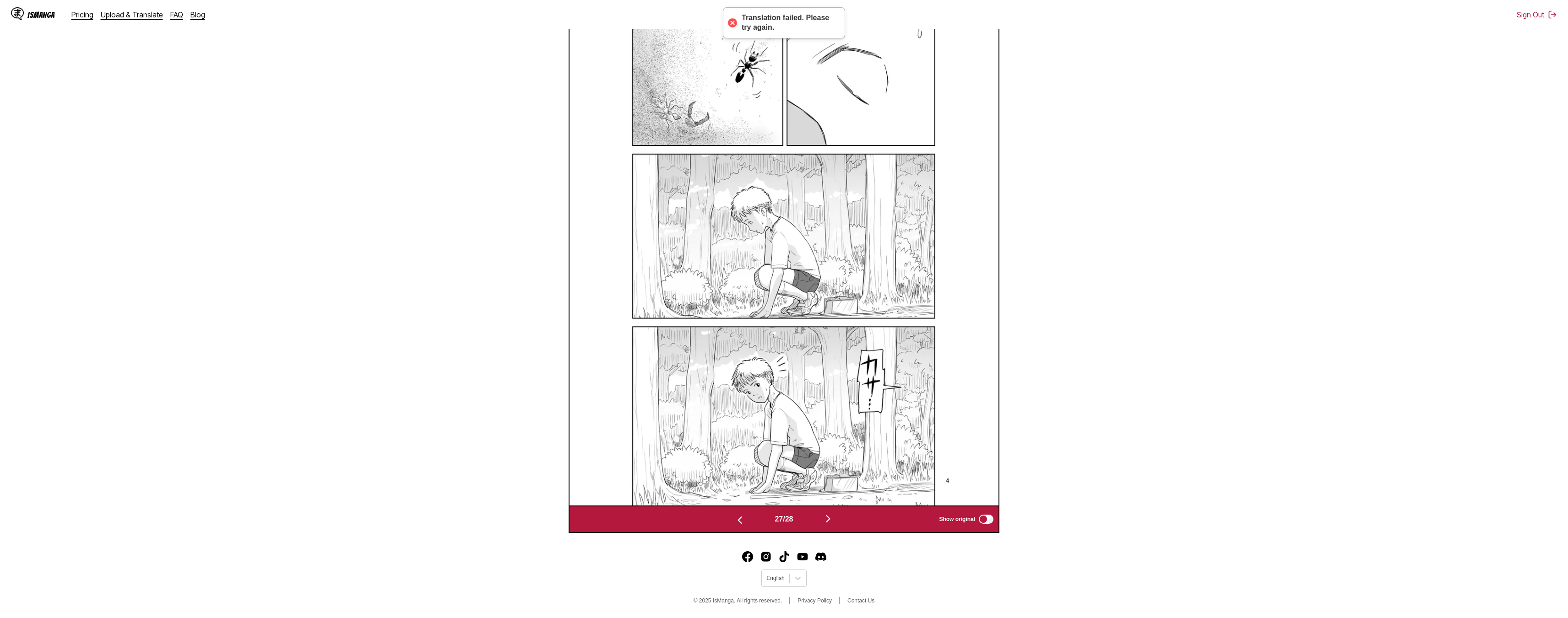
click at [779, 516] on img "button" at bounding box center [828, 519] width 11 height 11
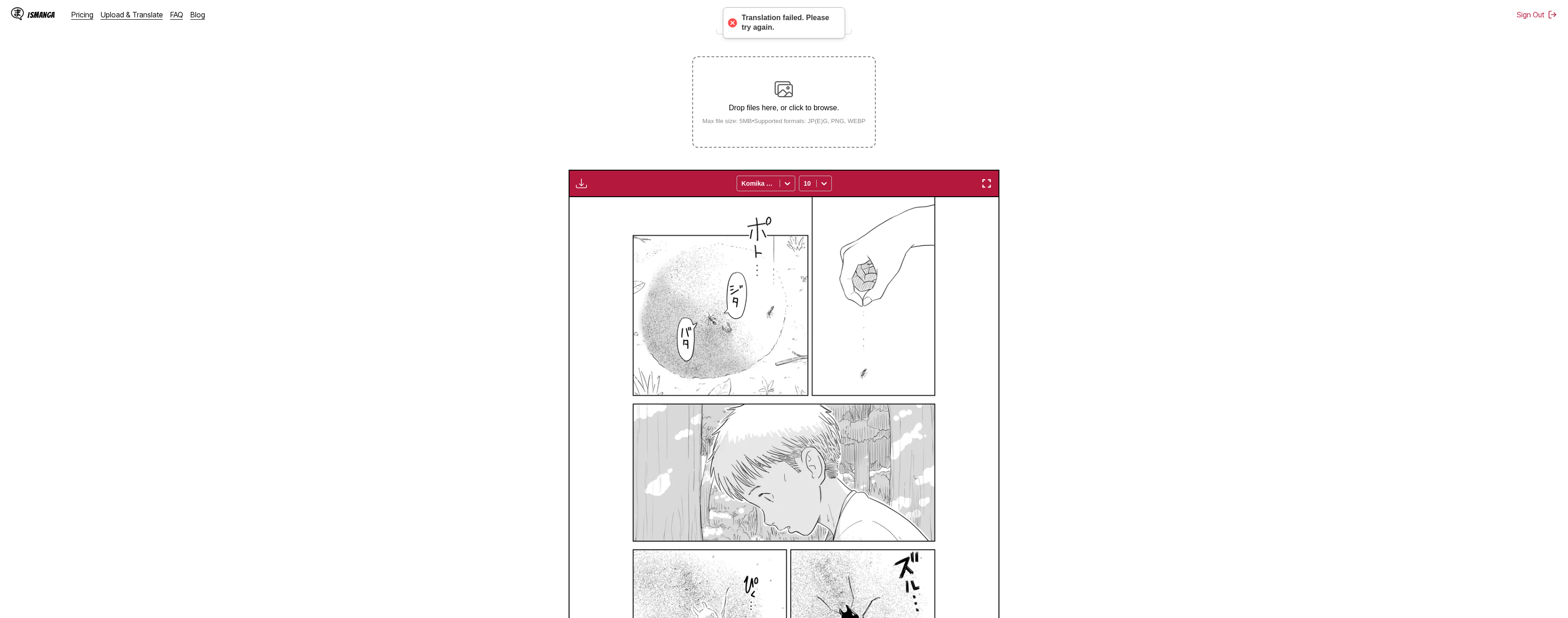
scroll to position [61, 0]
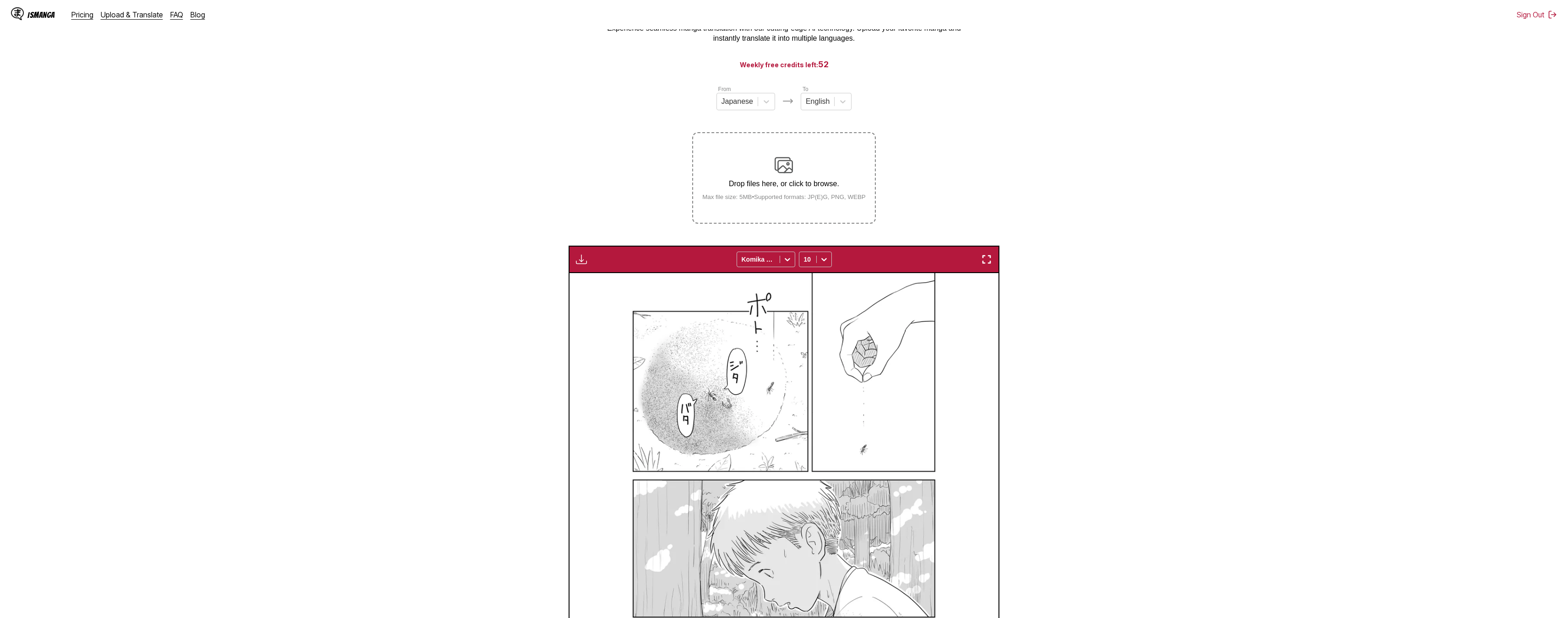
click at [584, 263] on img "button" at bounding box center [581, 259] width 11 height 11
click at [604, 293] on button "Download All" at bounding box center [606, 290] width 58 height 22
click at [151, 12] on link "Upload & Translate" at bounding box center [131, 15] width 62 height 9
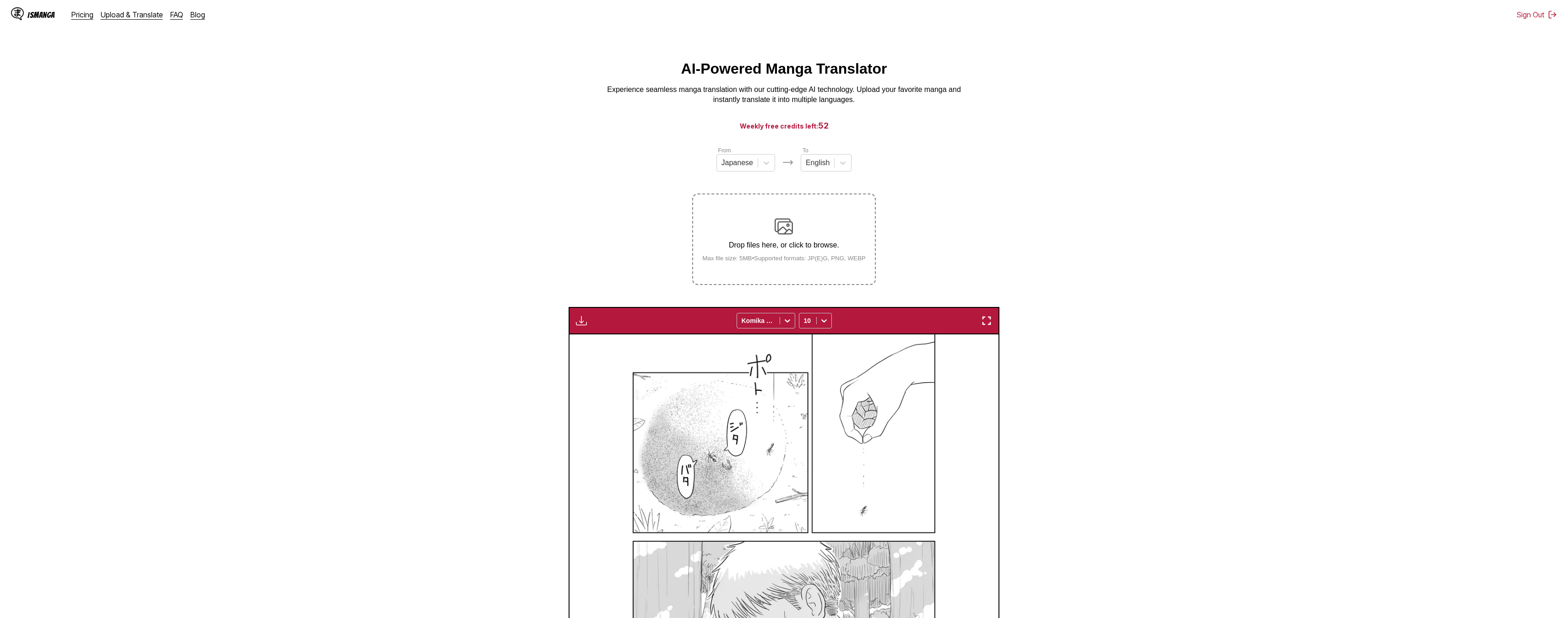
click at [41, 21] on div "IsManga" at bounding box center [33, 15] width 44 height 15
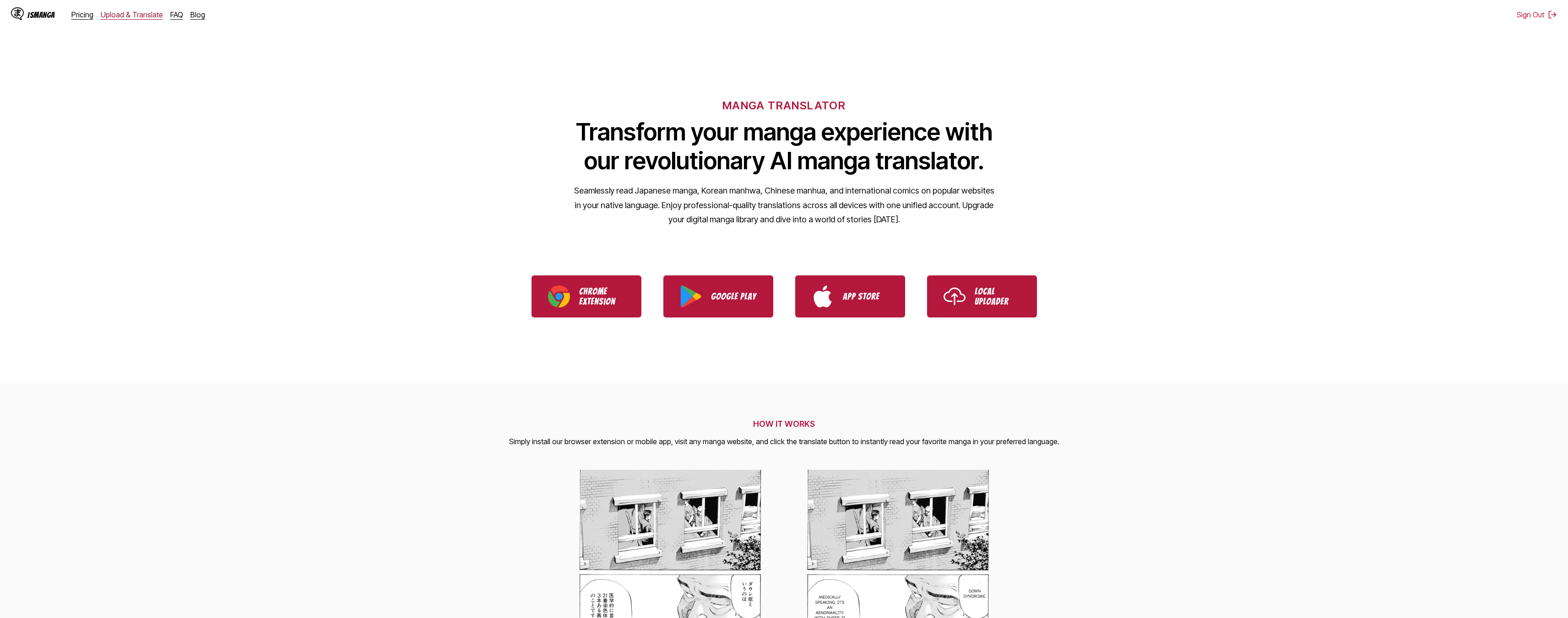
click at [124, 18] on link "Upload & Translate" at bounding box center [131, 15] width 62 height 9
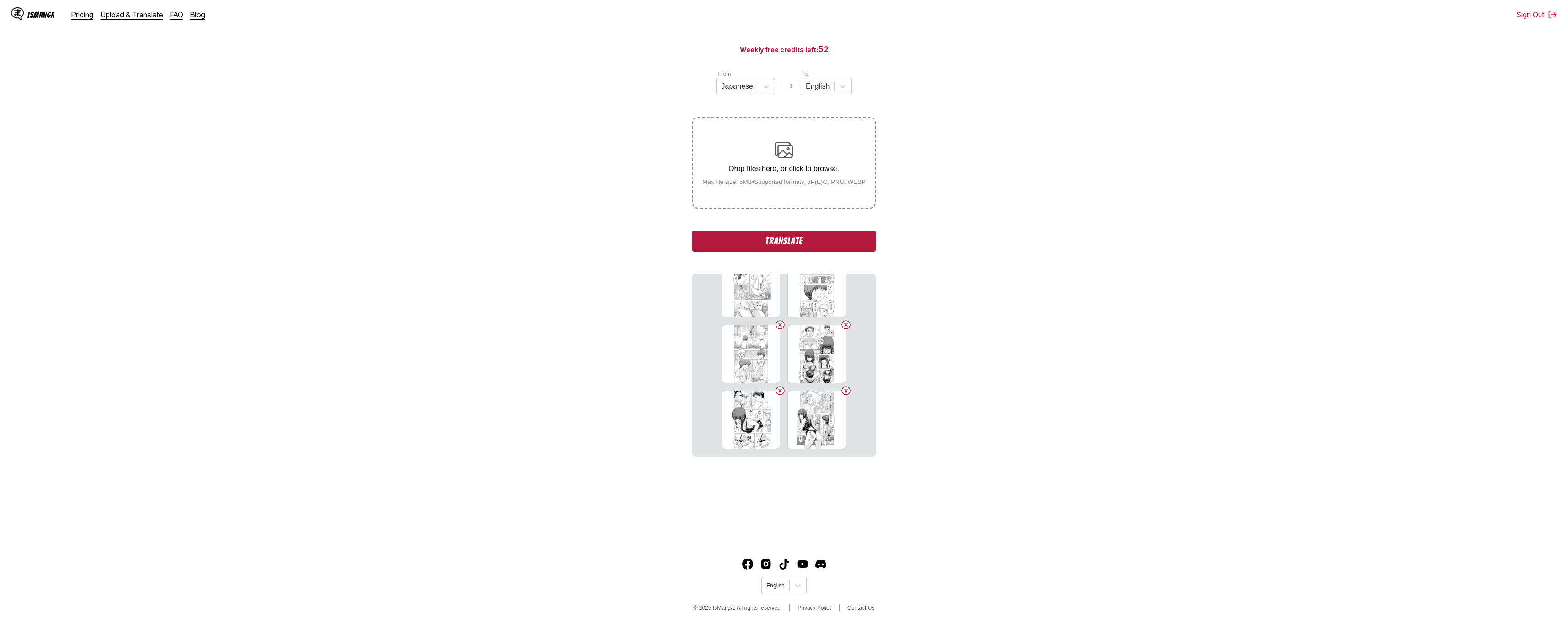
scroll to position [84, 0]
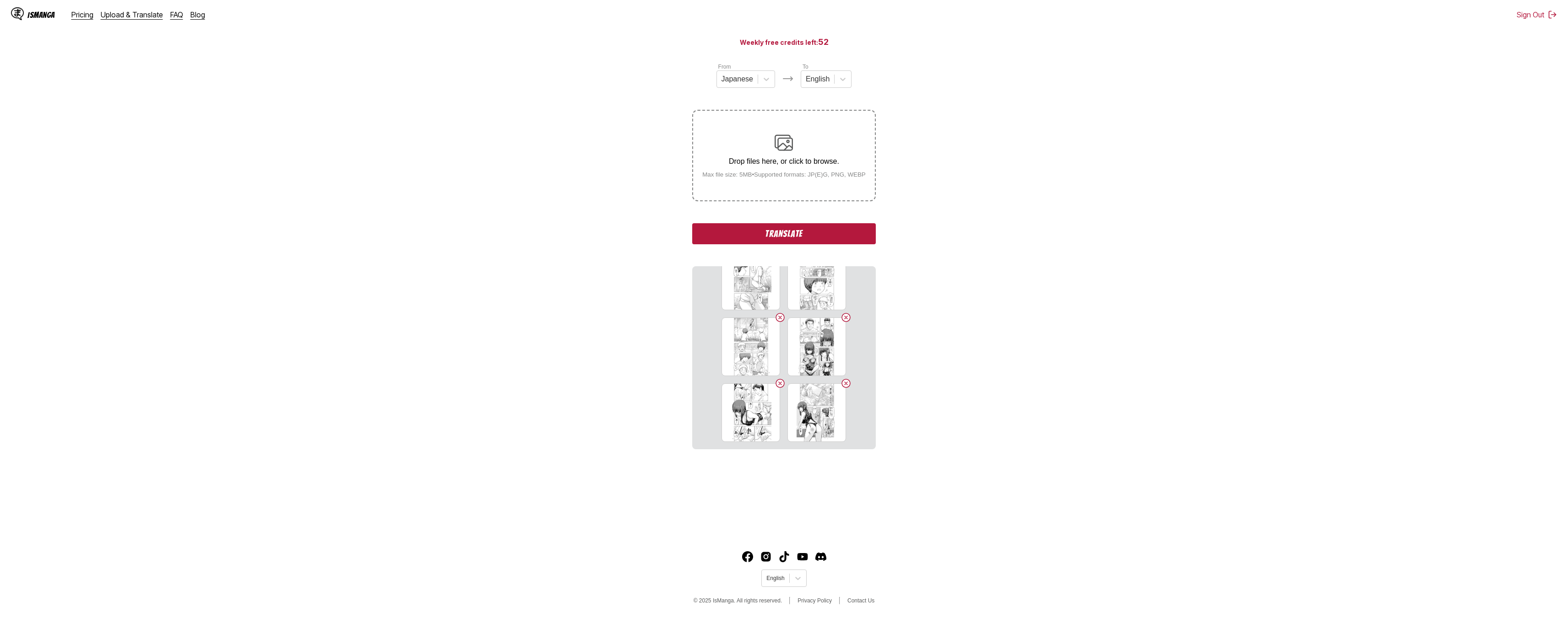
click at [779, 240] on button "Translate" at bounding box center [783, 234] width 183 height 21
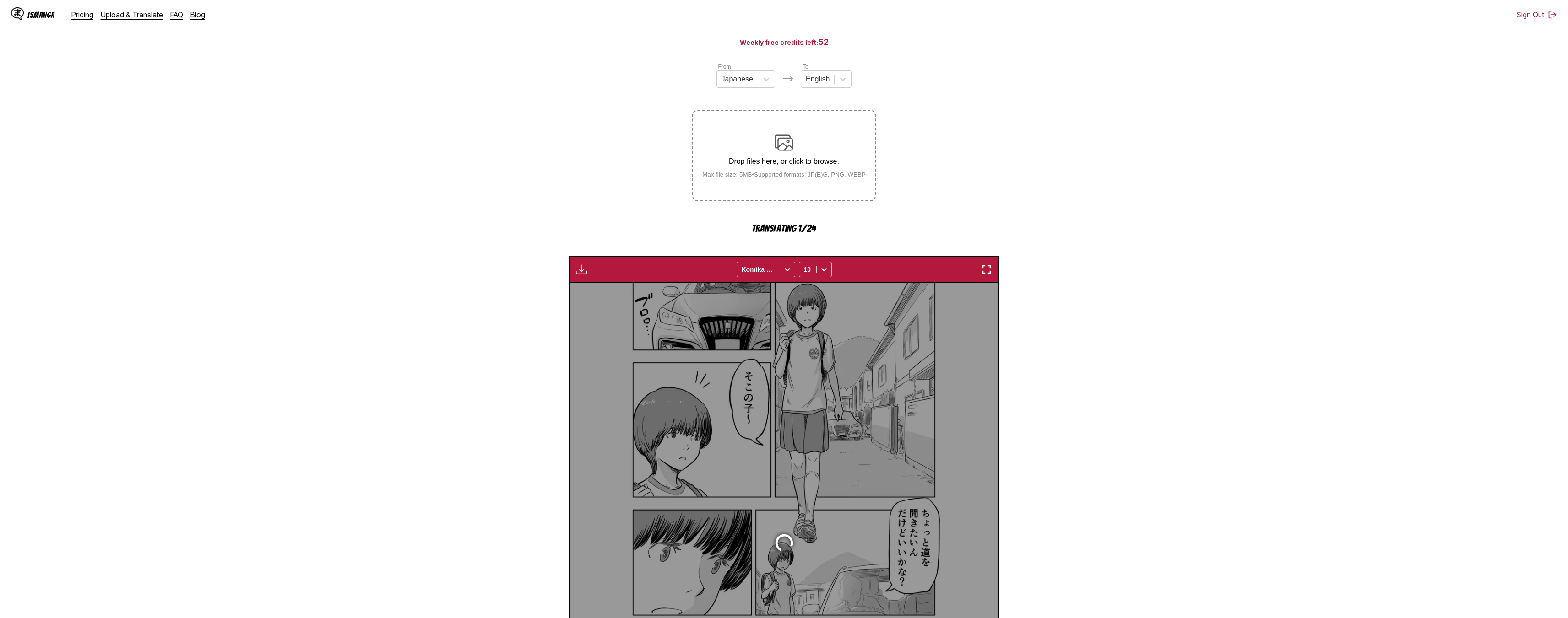
scroll to position [269, 0]
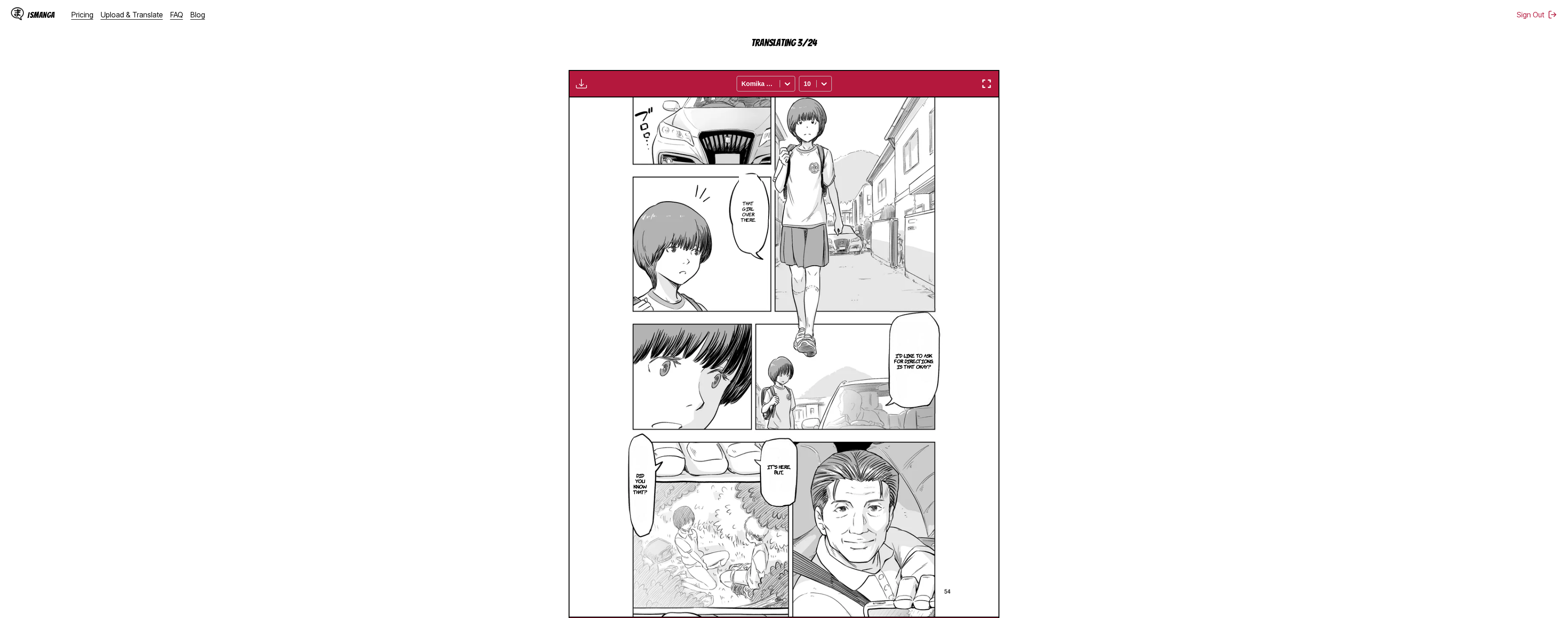
drag, startPoint x: 1057, startPoint y: 316, endPoint x: 1065, endPoint y: 314, distance: 8.2
click at [779, 316] on section "From Japanese To English Drop files here, or click to browse. Max file size: 5M…" at bounding box center [784, 260] width 1553 height 768
click at [779, 263] on section "From Japanese To English Drop files here, or click to browse. Max file size: 5M…" at bounding box center [784, 260] width 1553 height 768
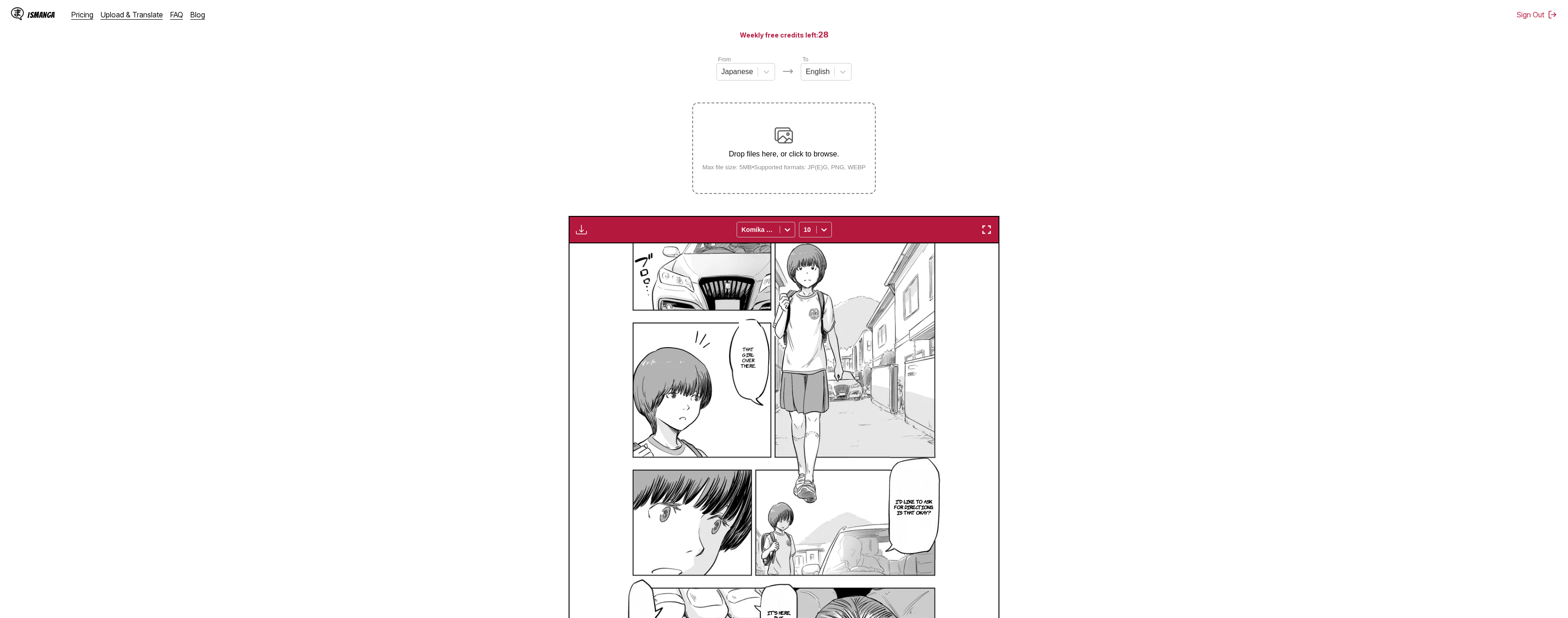
scroll to position [86, 0]
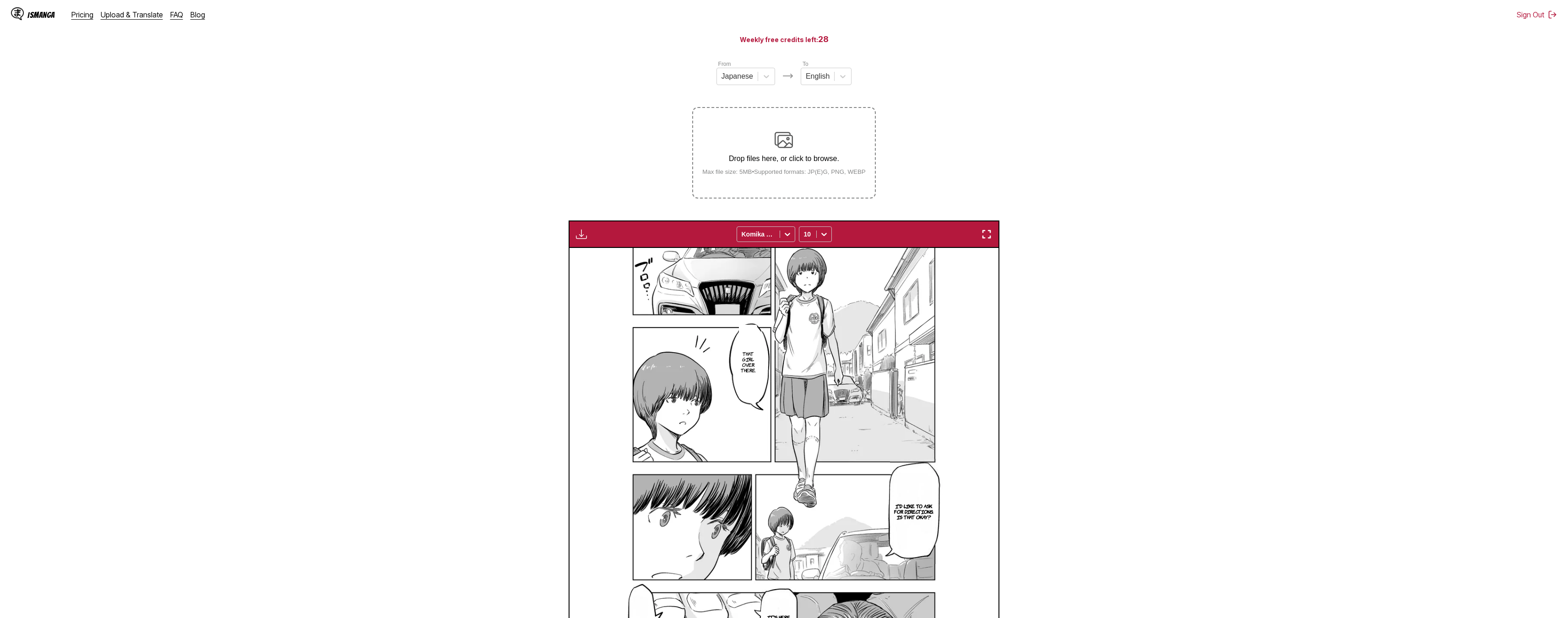
click at [584, 237] on img "button" at bounding box center [581, 234] width 11 height 11
click at [606, 265] on button "Download All" at bounding box center [606, 265] width 58 height 22
